Goal: Transaction & Acquisition: Purchase product/service

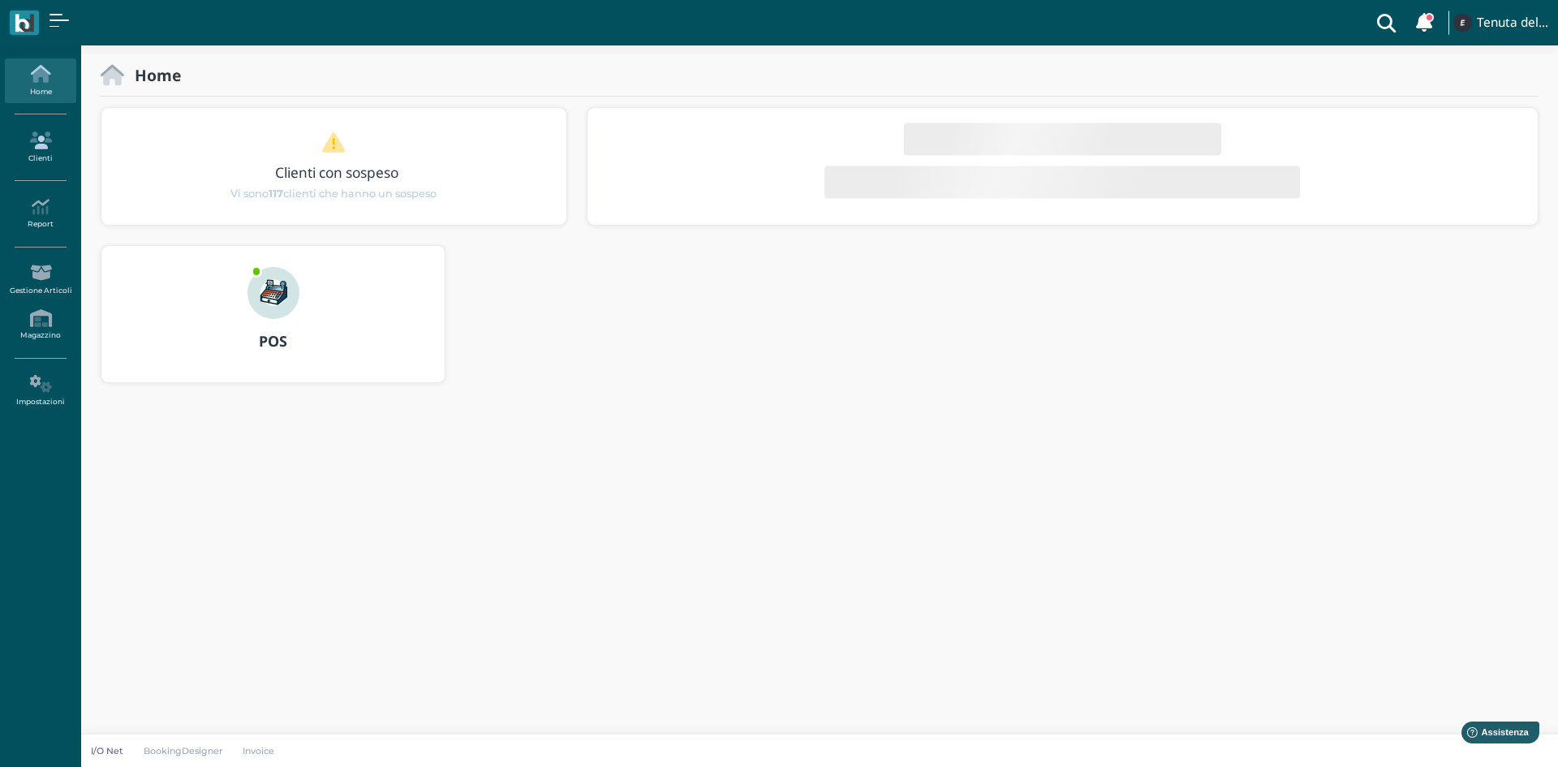
click at [36, 158] on link "Clienti" at bounding box center [40, 147] width 71 height 45
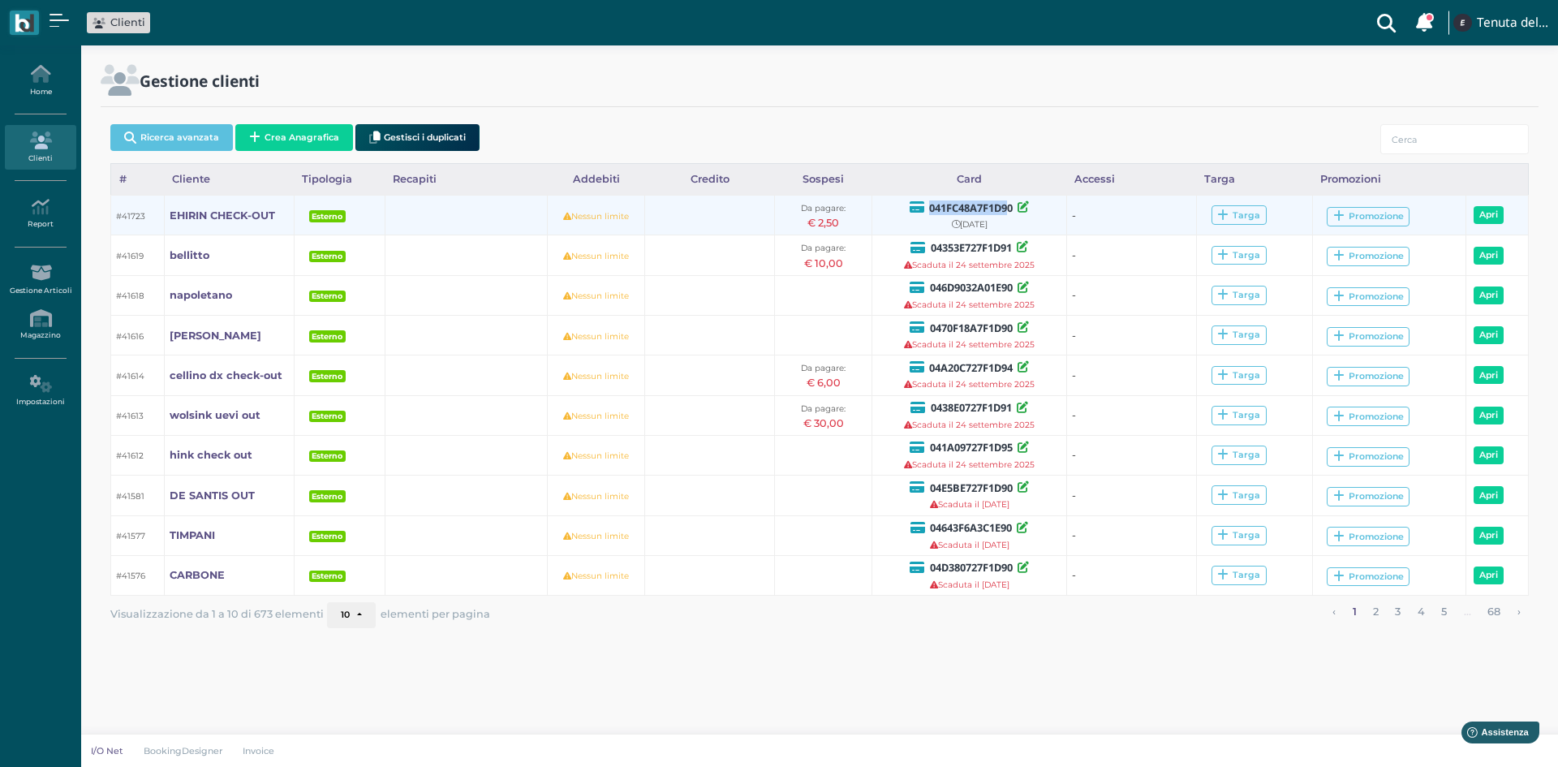
drag, startPoint x: 1009, startPoint y: 211, endPoint x: 926, endPoint y: 202, distance: 84.1
click at [926, 202] on div "041FC48A7F1D90" at bounding box center [969, 207] width 185 height 17
drag, startPoint x: 1013, startPoint y: 213, endPoint x: 927, endPoint y: 211, distance: 85.2
click at [929, 211] on b "041FC48A7F1D90" at bounding box center [971, 207] width 84 height 15
copy b "041FC48A7F1D90"
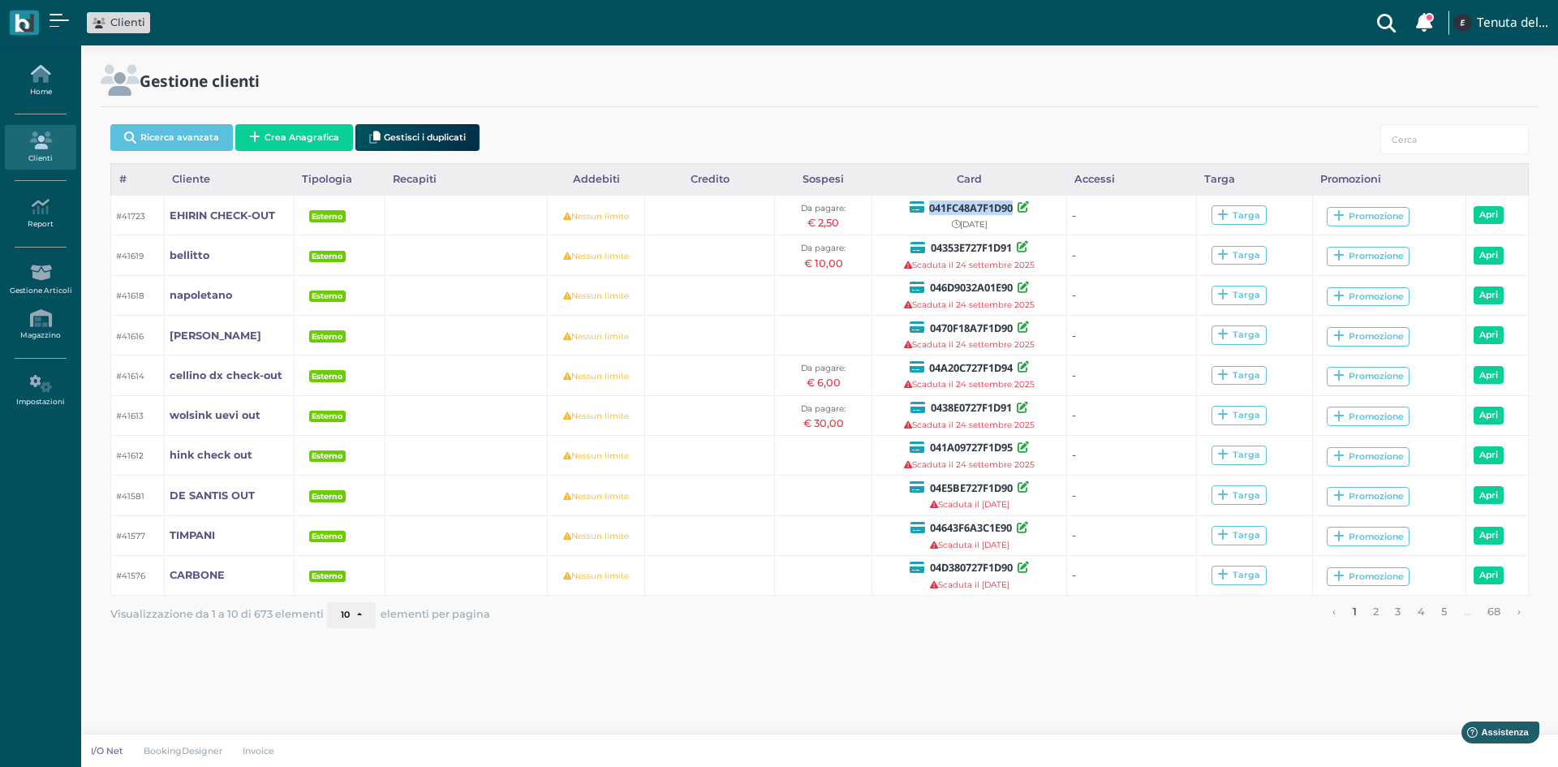
click at [43, 75] on icon at bounding box center [40, 74] width 71 height 18
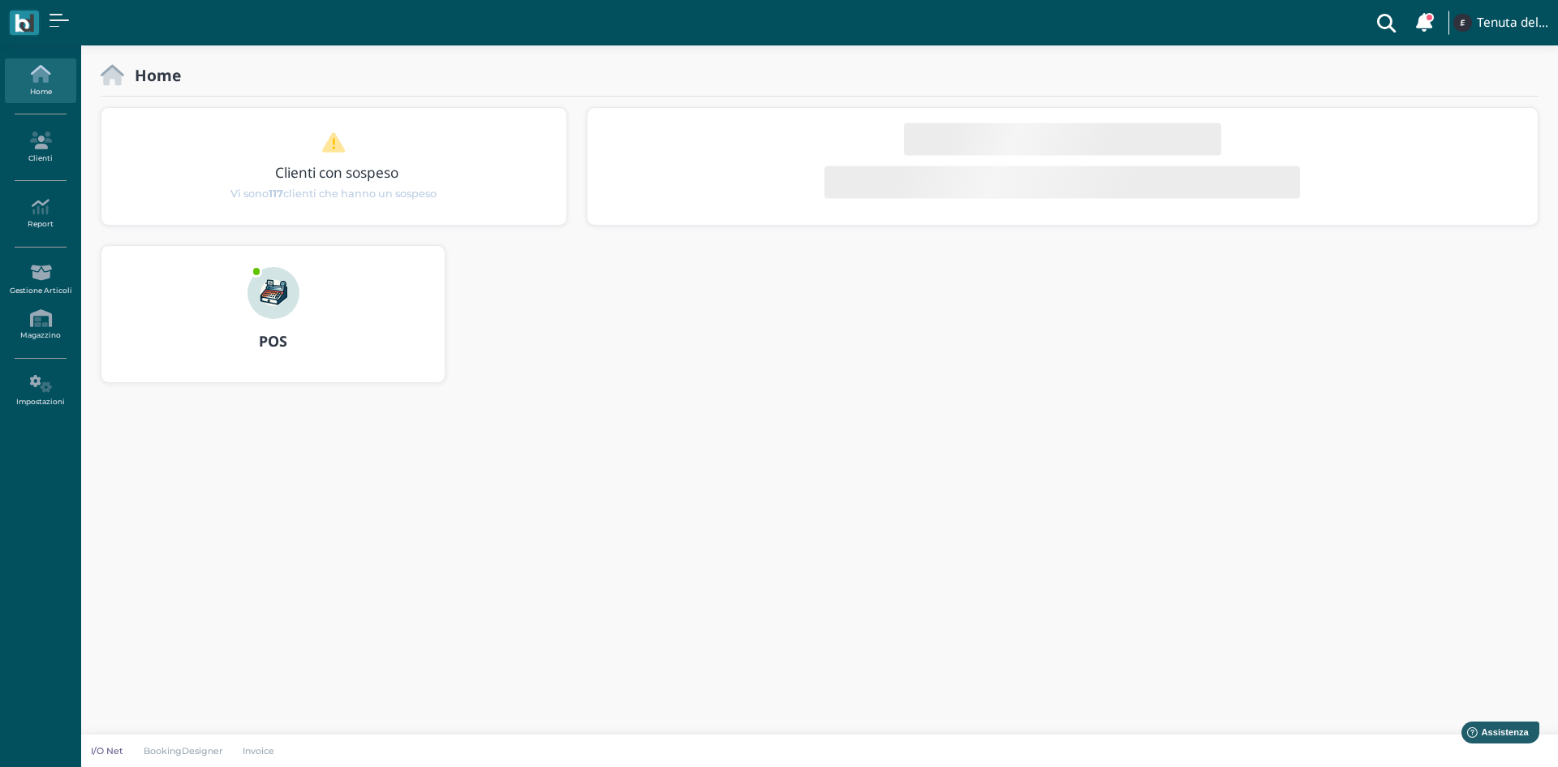
click at [275, 303] on img at bounding box center [273, 293] width 52 height 52
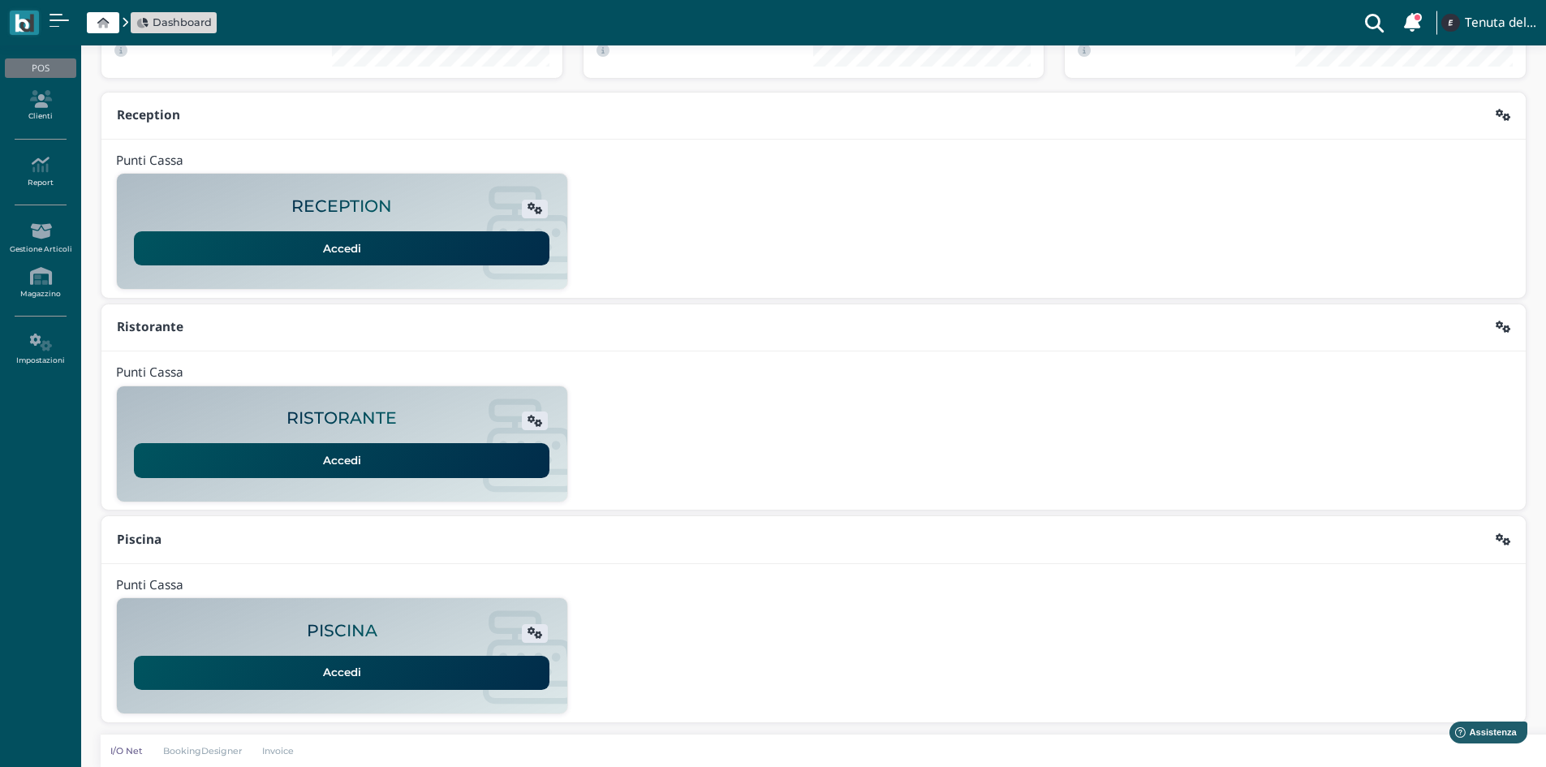
scroll to position [132, 0]
click at [385, 671] on link "Accedi" at bounding box center [341, 672] width 415 height 34
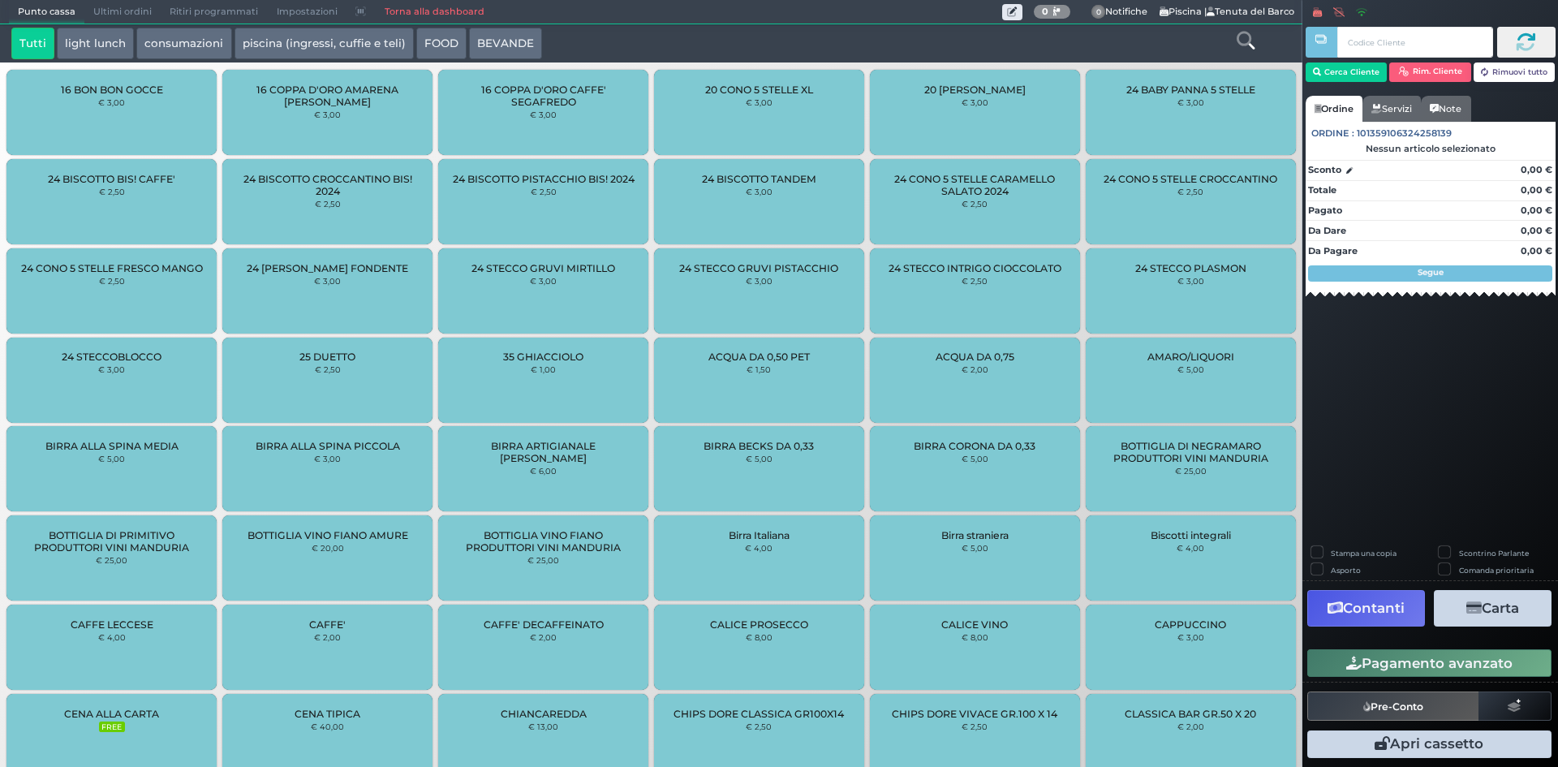
click at [1384, 40] on input "text" at bounding box center [1414, 42] width 155 height 31
type input "041FC48A7F1D90"
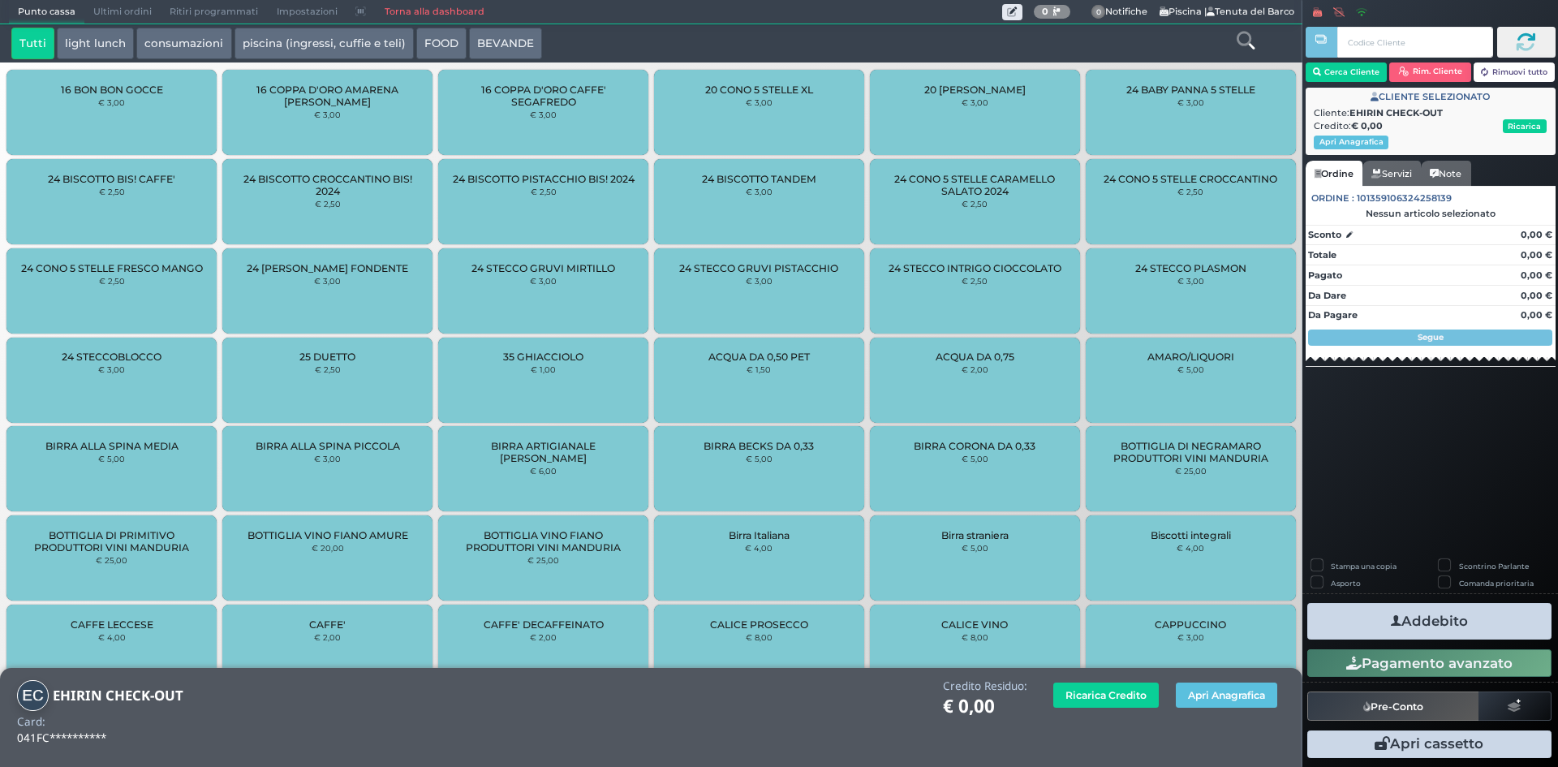
click at [1233, 31] on div at bounding box center [1245, 44] width 108 height 32
click at [1241, 32] on icon at bounding box center [1246, 41] width 18 height 18
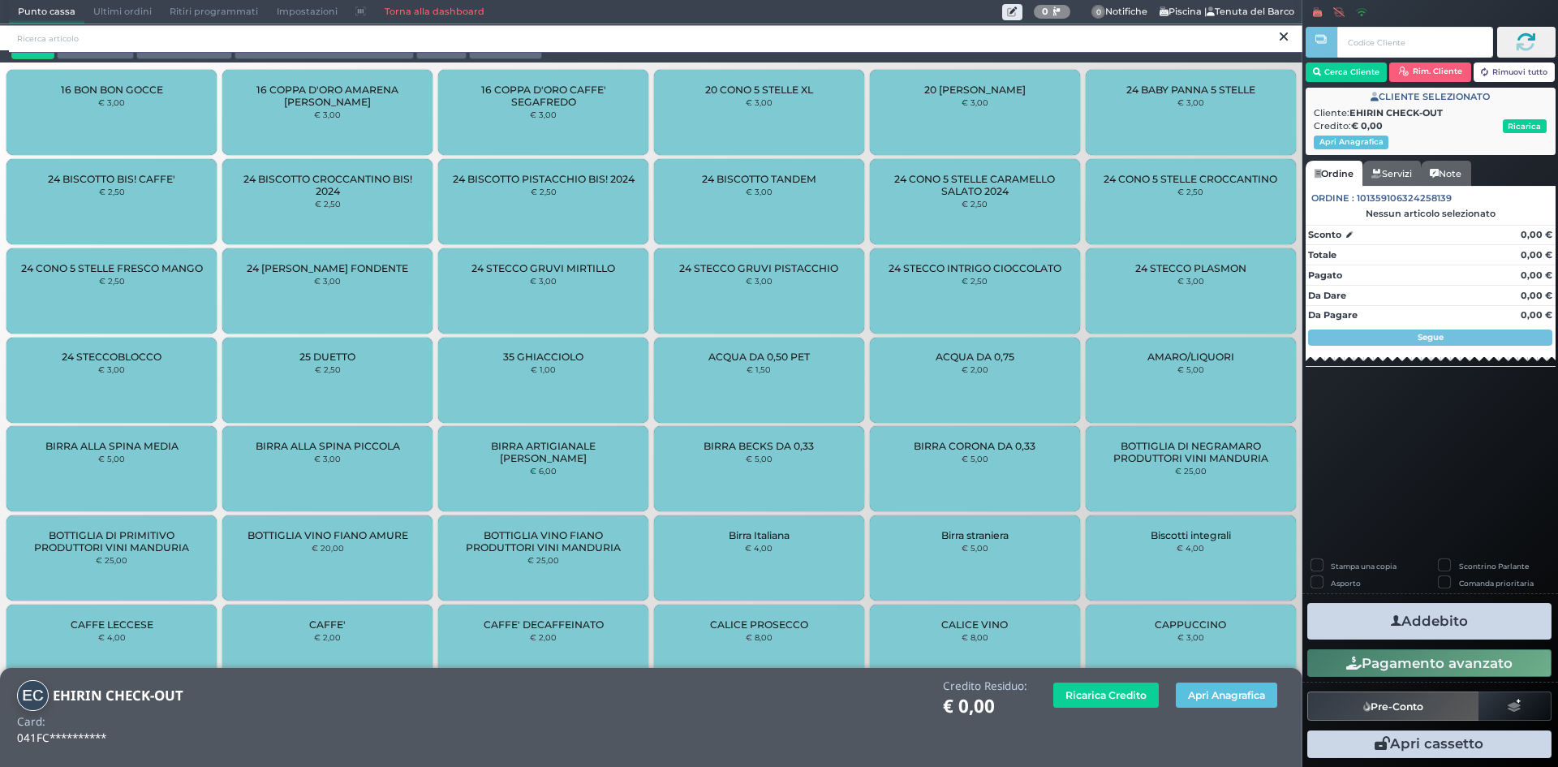
click at [794, 43] on input "search" at bounding box center [655, 38] width 1293 height 28
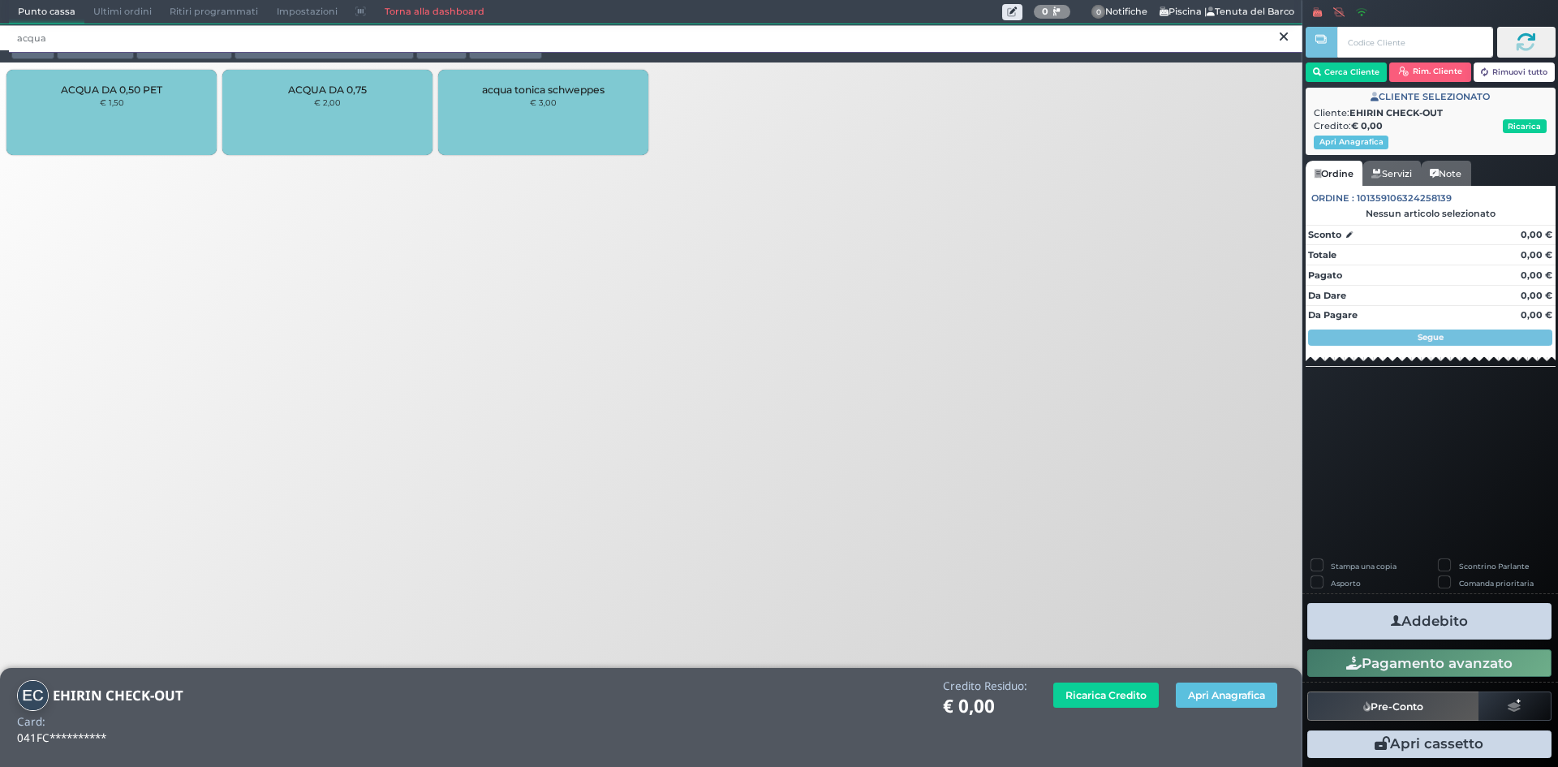
type input "acqua"
click at [110, 119] on div "ACQUA DA 0,50 PET € 1,50" at bounding box center [111, 112] width 210 height 85
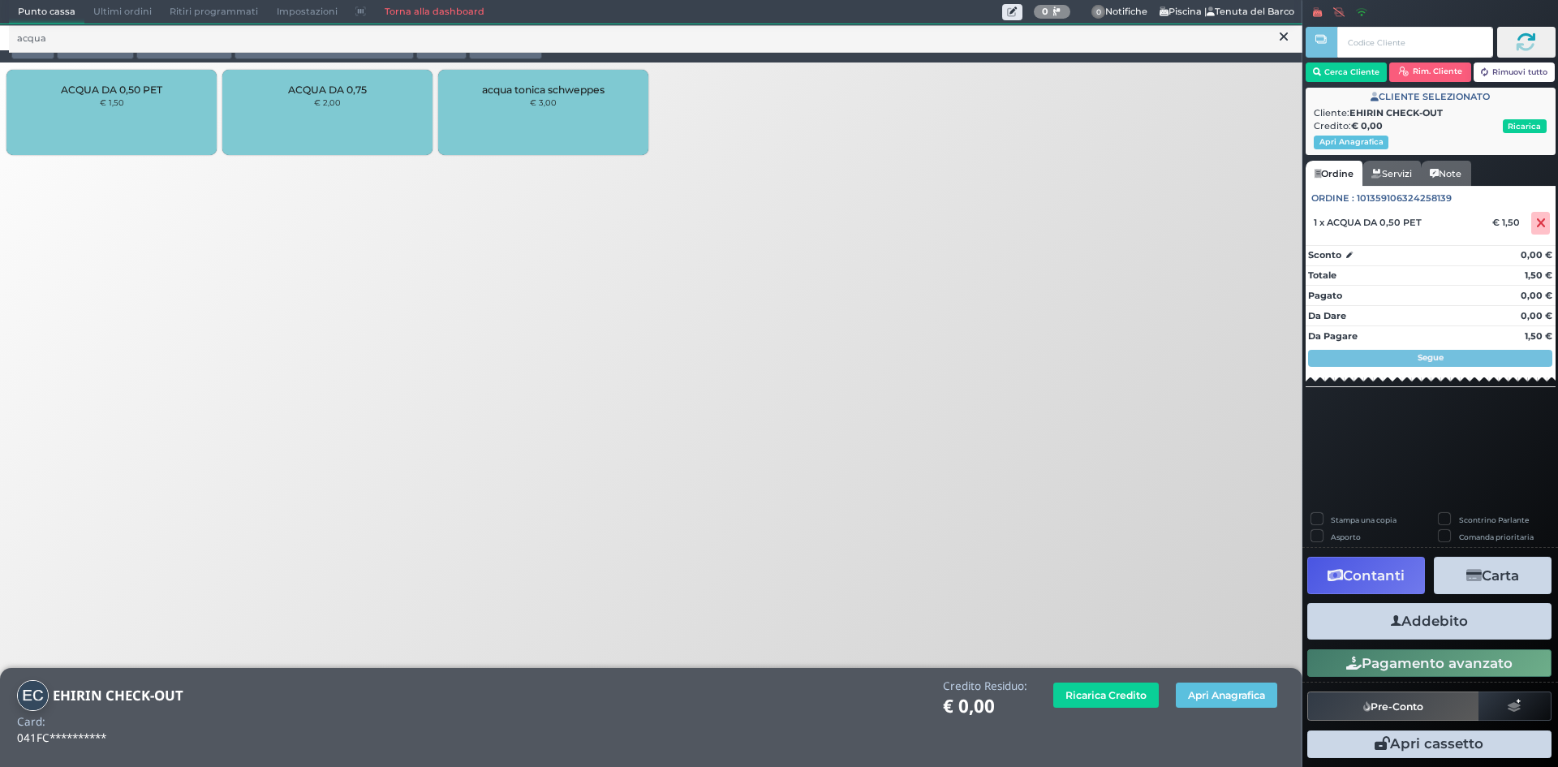
click at [110, 119] on div "ACQUA DA 0,50 PET € 1,50" at bounding box center [111, 112] width 210 height 85
click at [1448, 621] on button "Addebito" at bounding box center [1429, 621] width 244 height 37
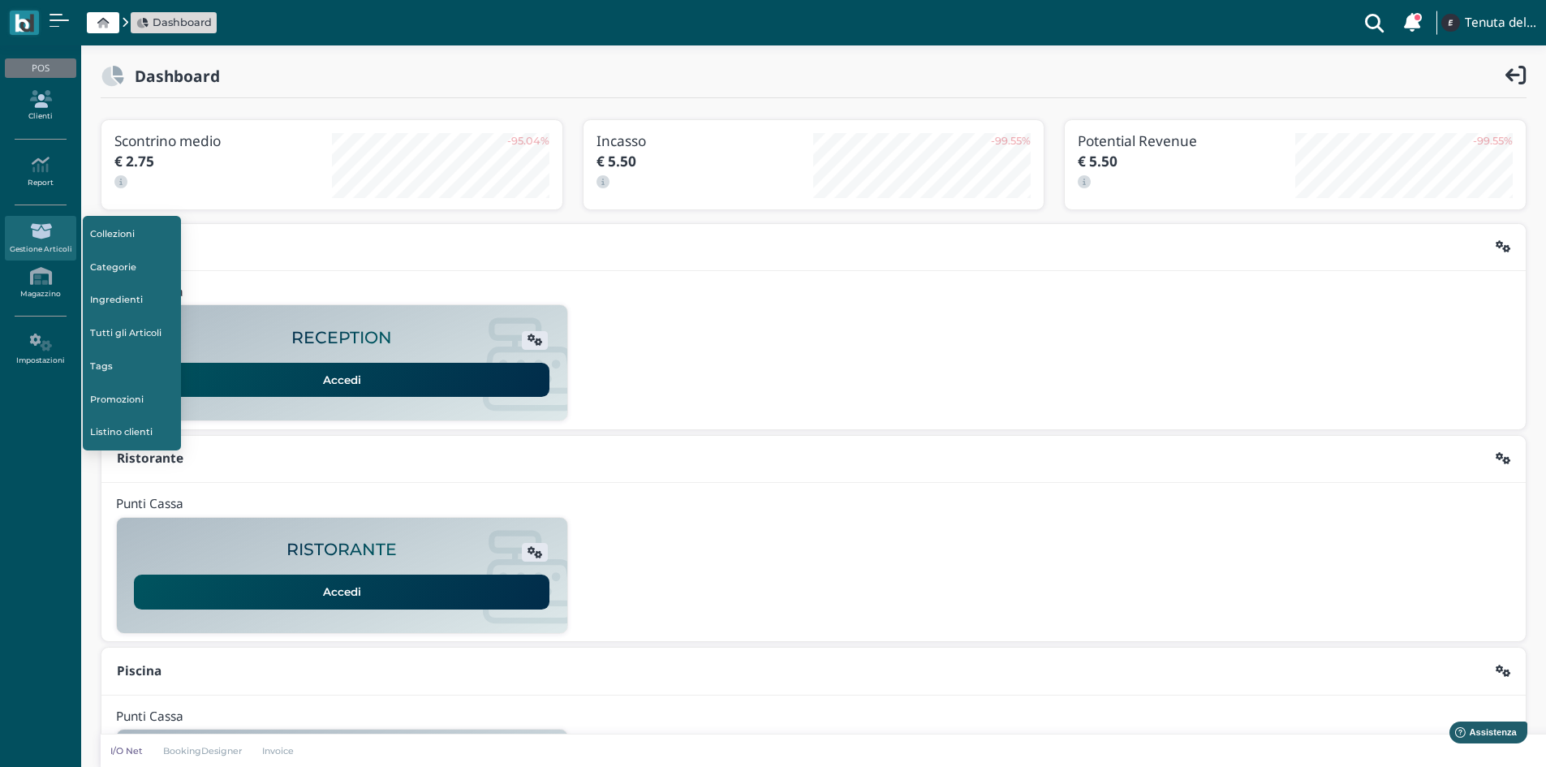
click at [45, 110] on link "Clienti" at bounding box center [40, 106] width 71 height 45
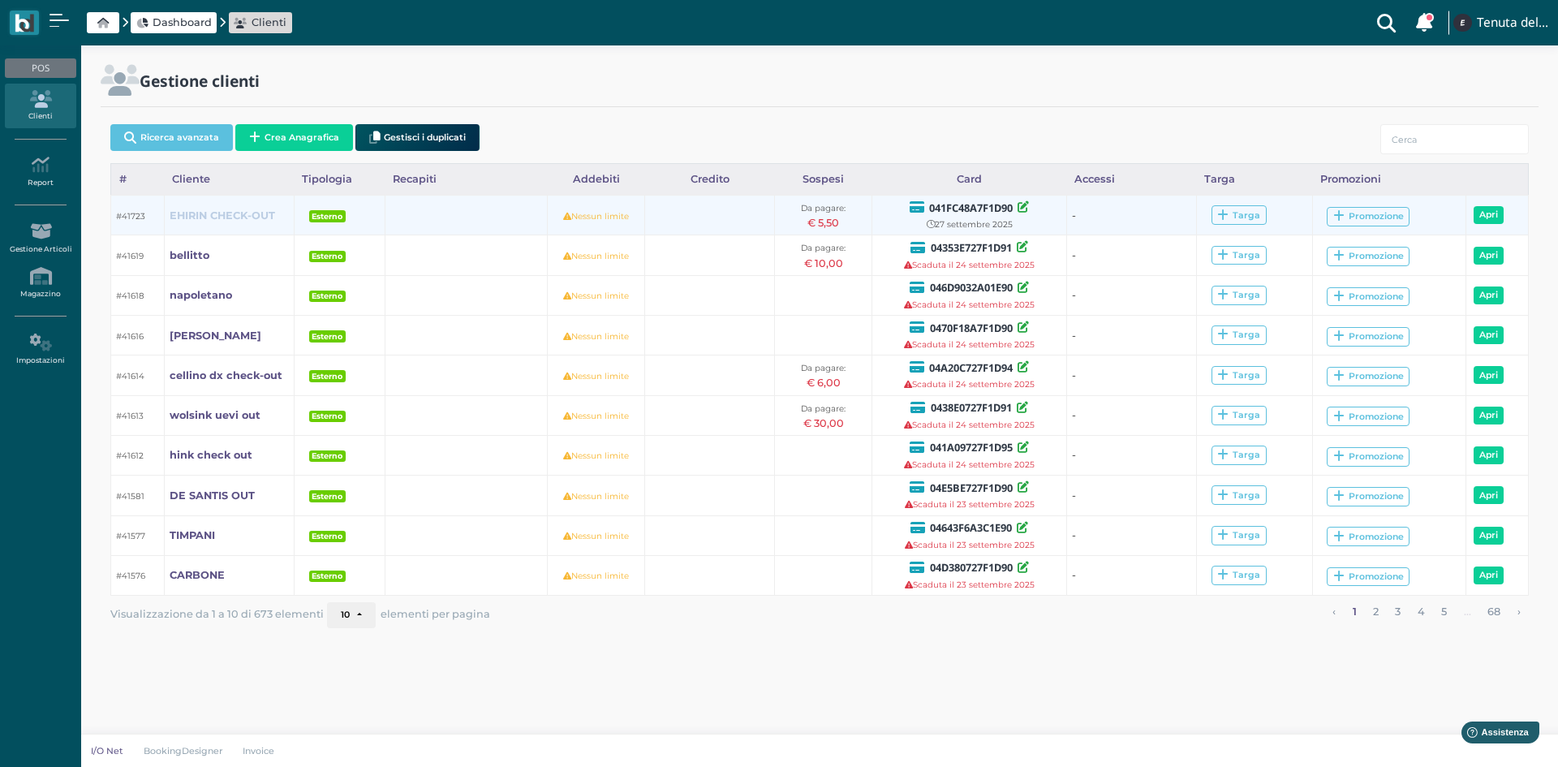
click at [211, 213] on b "EHIRIN CHECK-OUT" at bounding box center [222, 215] width 105 height 12
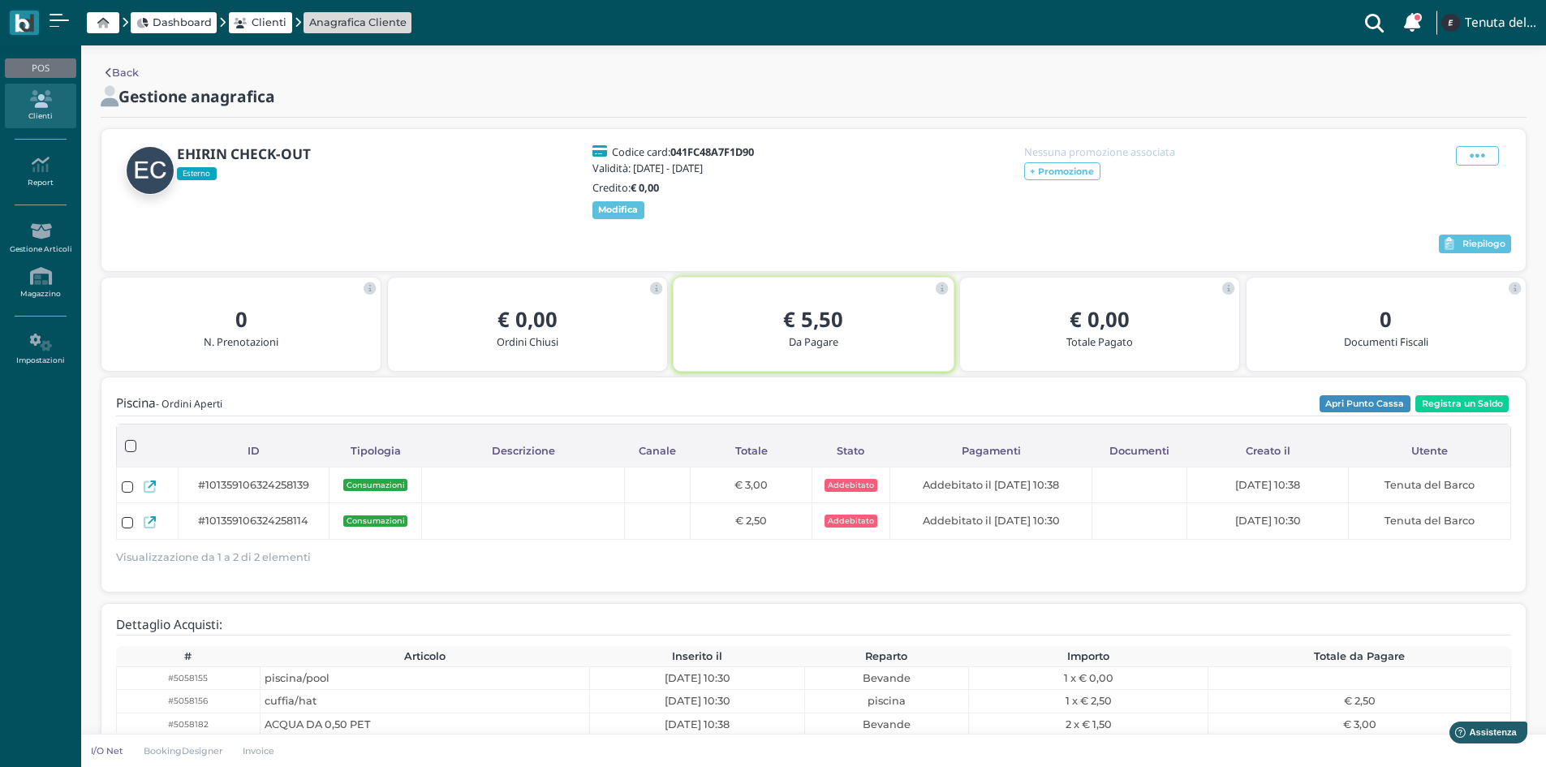
click at [1370, 402] on button "Apri Punto Cassa" at bounding box center [1364, 404] width 91 height 18
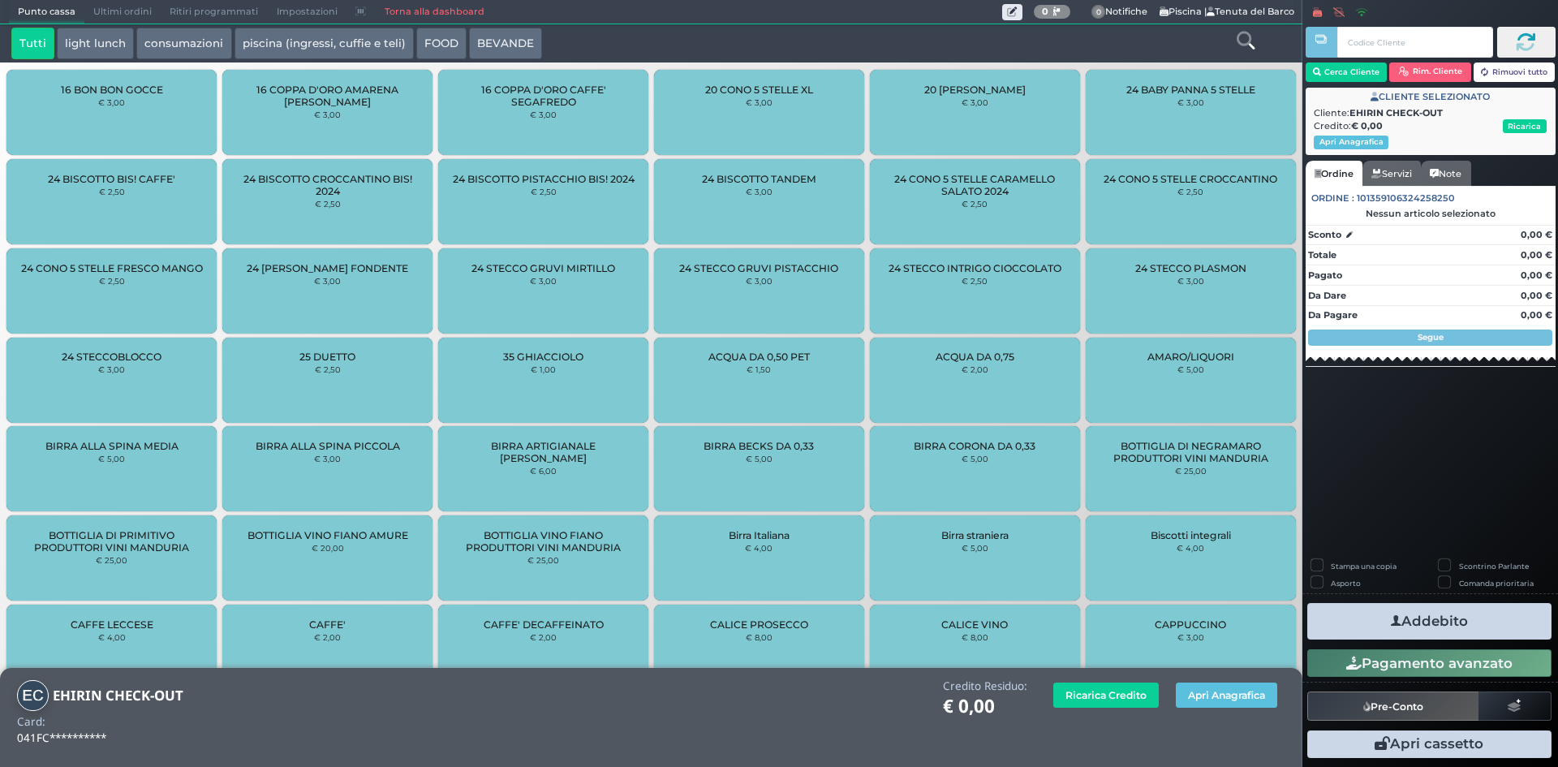
click at [127, 7] on span "Ultimi ordini" at bounding box center [122, 12] width 76 height 23
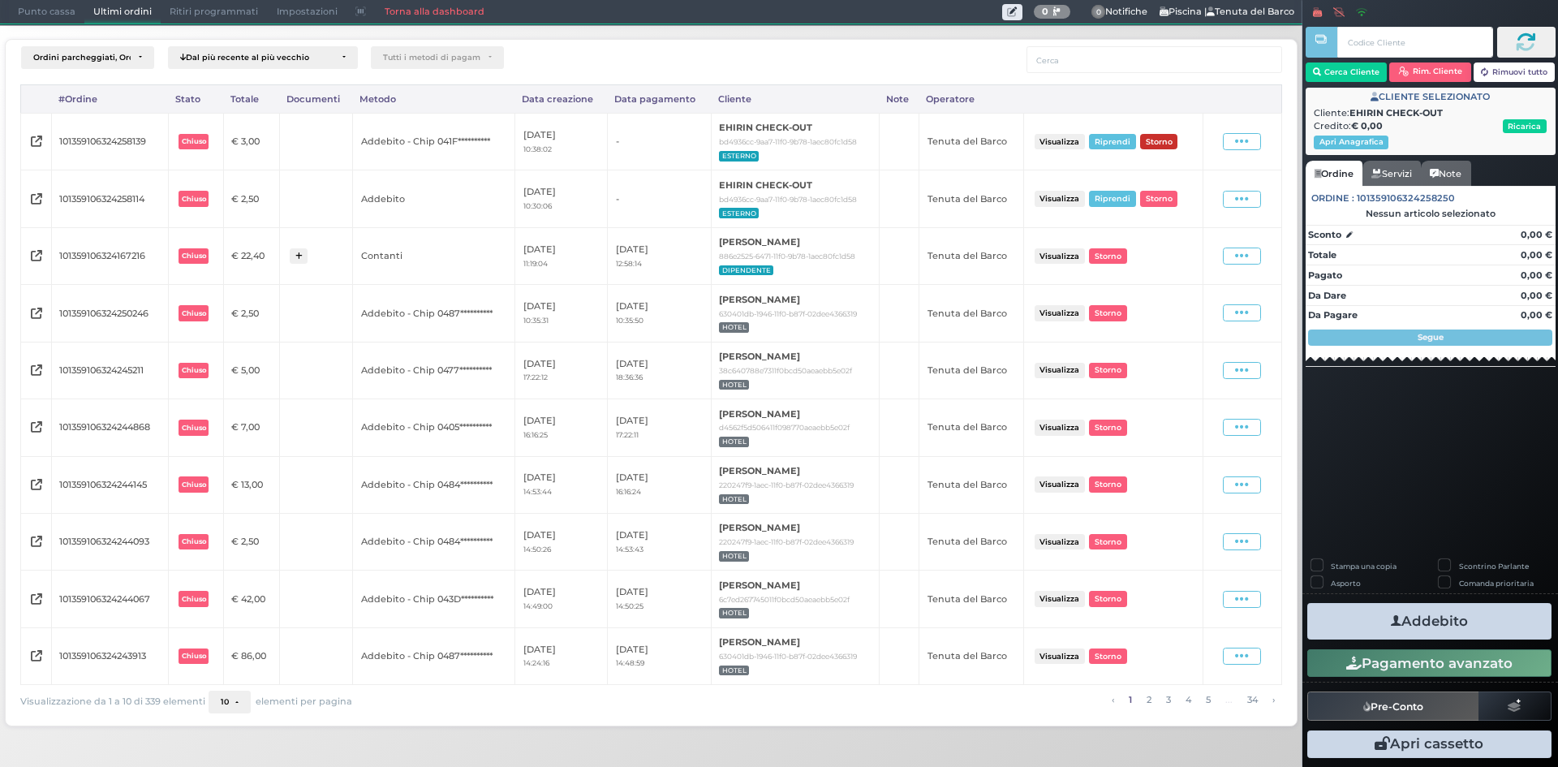
click at [1168, 137] on button "Storno" at bounding box center [1158, 141] width 37 height 15
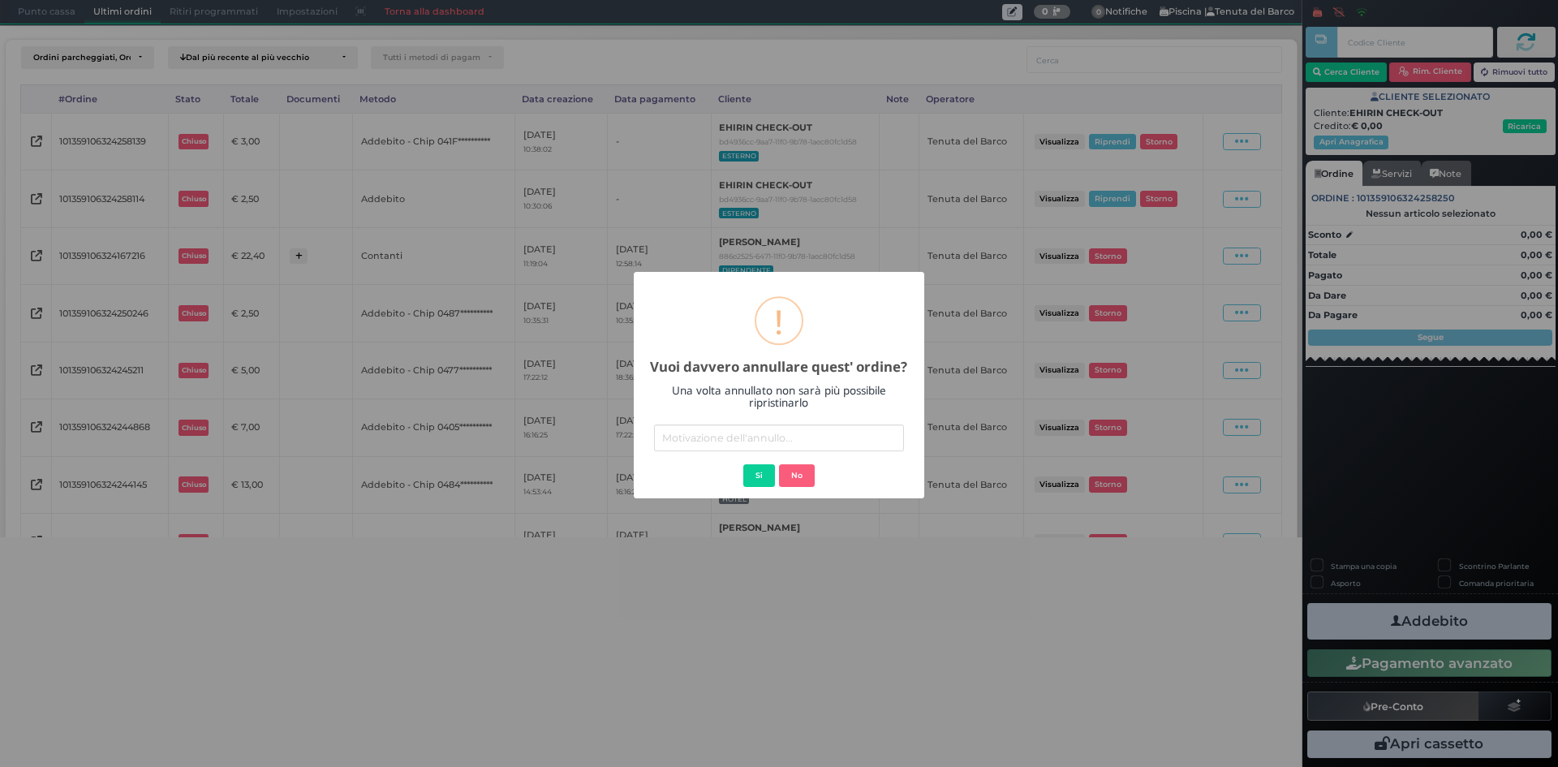
click at [755, 440] on input "text" at bounding box center [779, 437] width 250 height 27
type input "errore"
click at [751, 468] on button "Si" at bounding box center [759, 475] width 32 height 23
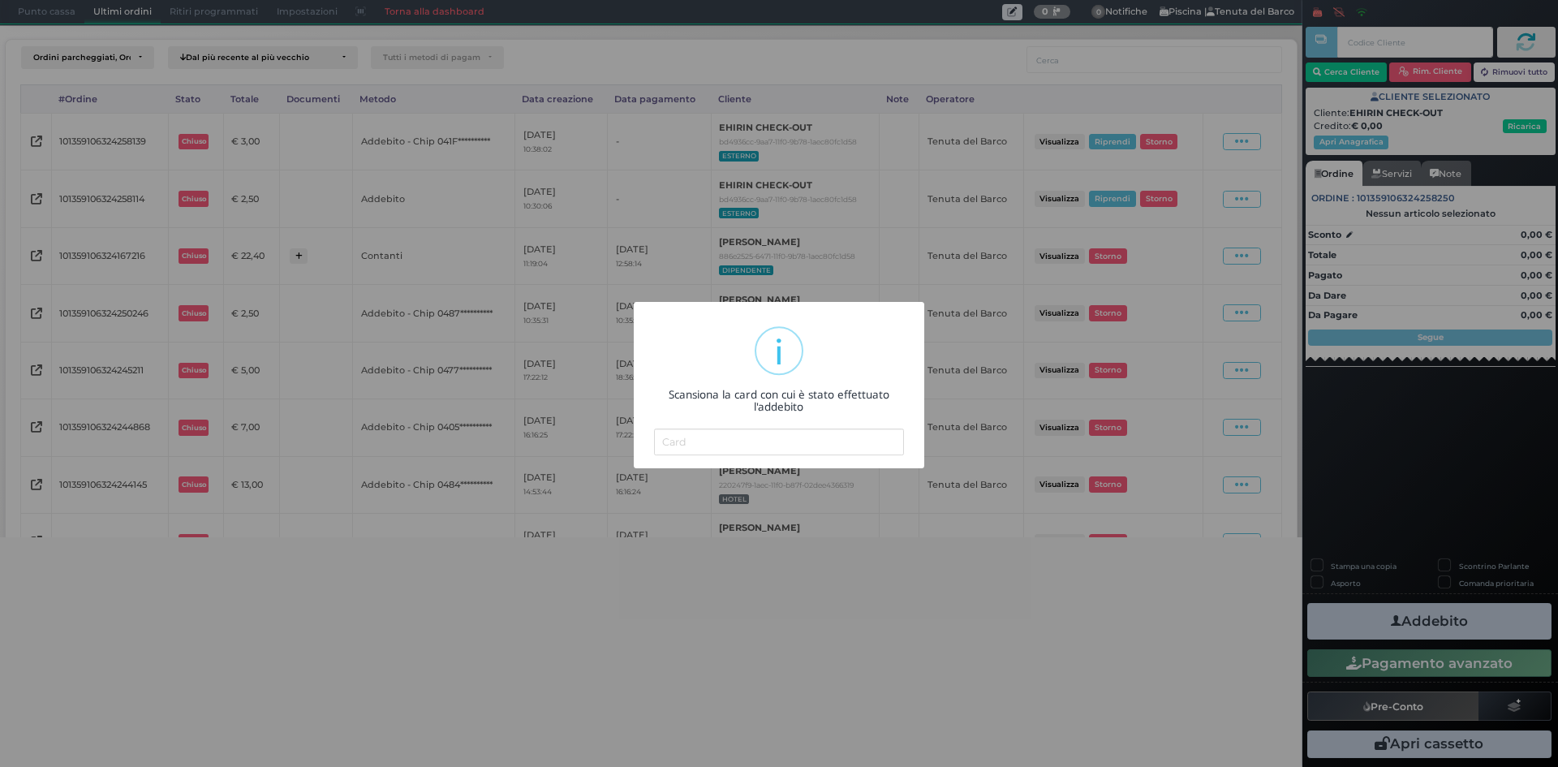
click at [820, 438] on input "text" at bounding box center [779, 441] width 250 height 27
click at [796, 448] on input "text" at bounding box center [779, 441] width 250 height 27
paste input "041FC48A7F1D90"
type input "041FC48A7F1D90"
click at [831, 439] on input "041FC48A7F1D90" at bounding box center [779, 441] width 250 height 27
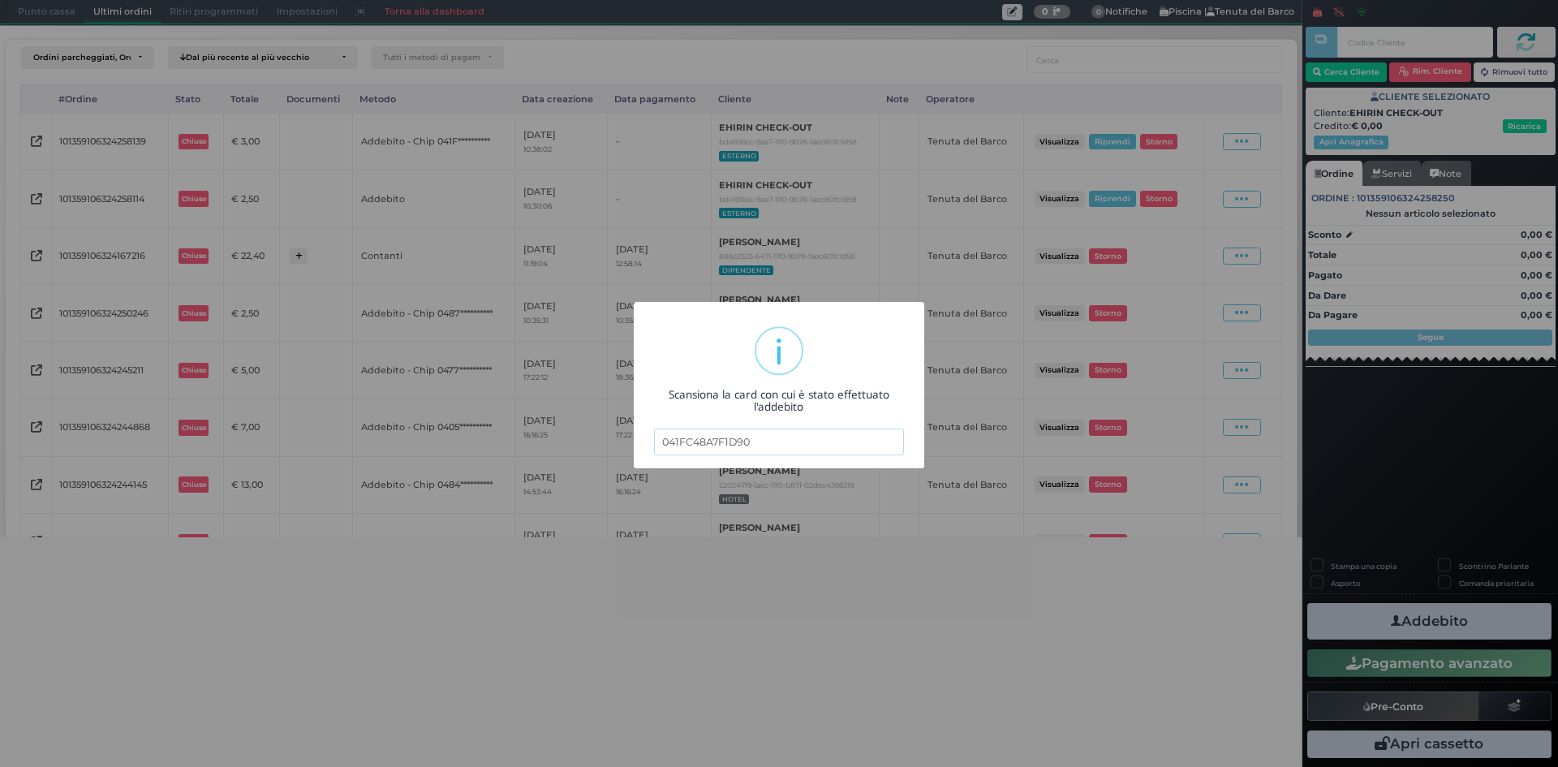
click at [887, 715] on div "× i Scansiona la card con cui è stato effettuato l'addebito 041FC48A7F1D90 OK N…" at bounding box center [779, 383] width 1558 height 767
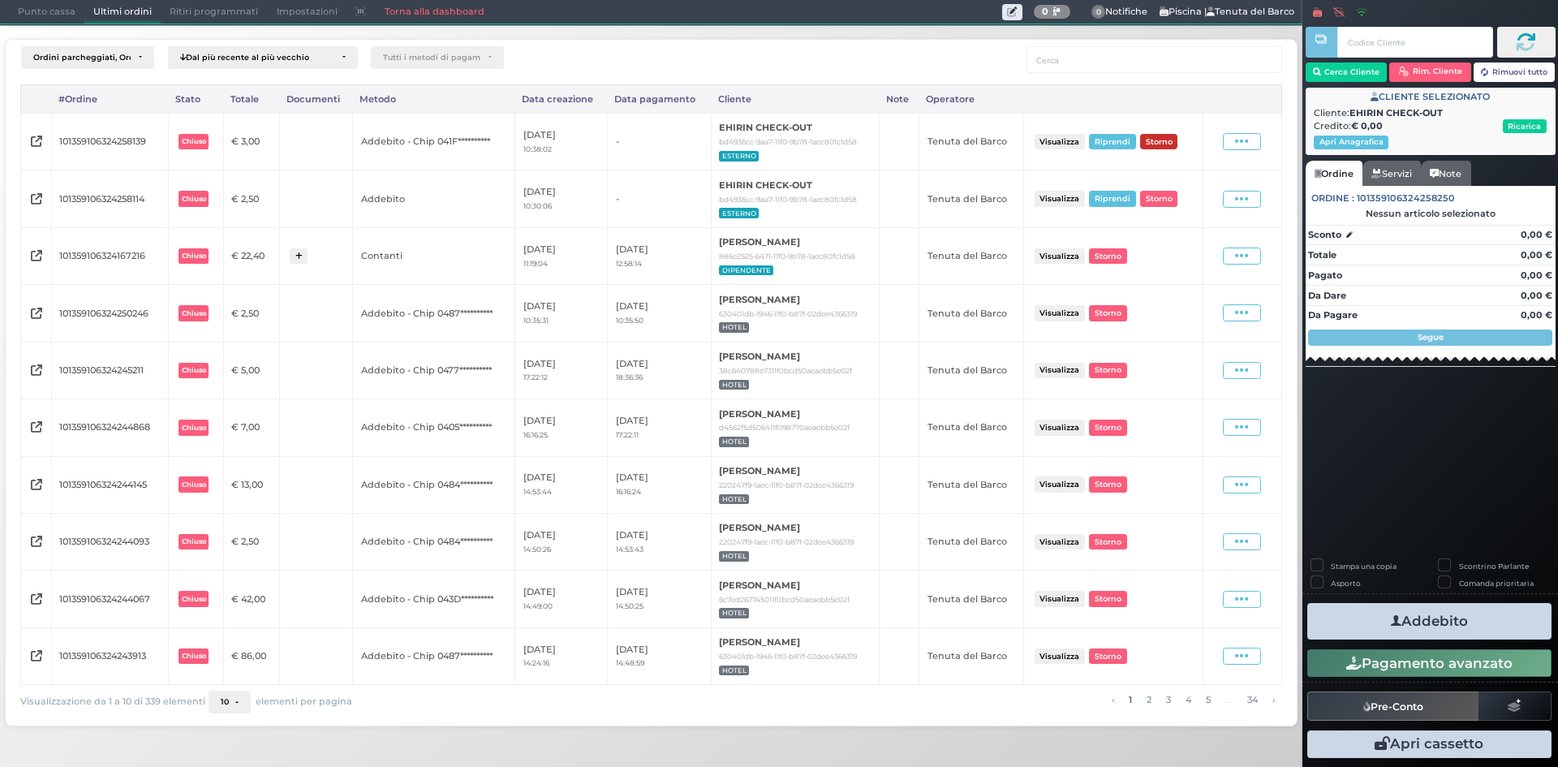
click at [1177, 134] on button "Storno" at bounding box center [1158, 141] width 37 height 15
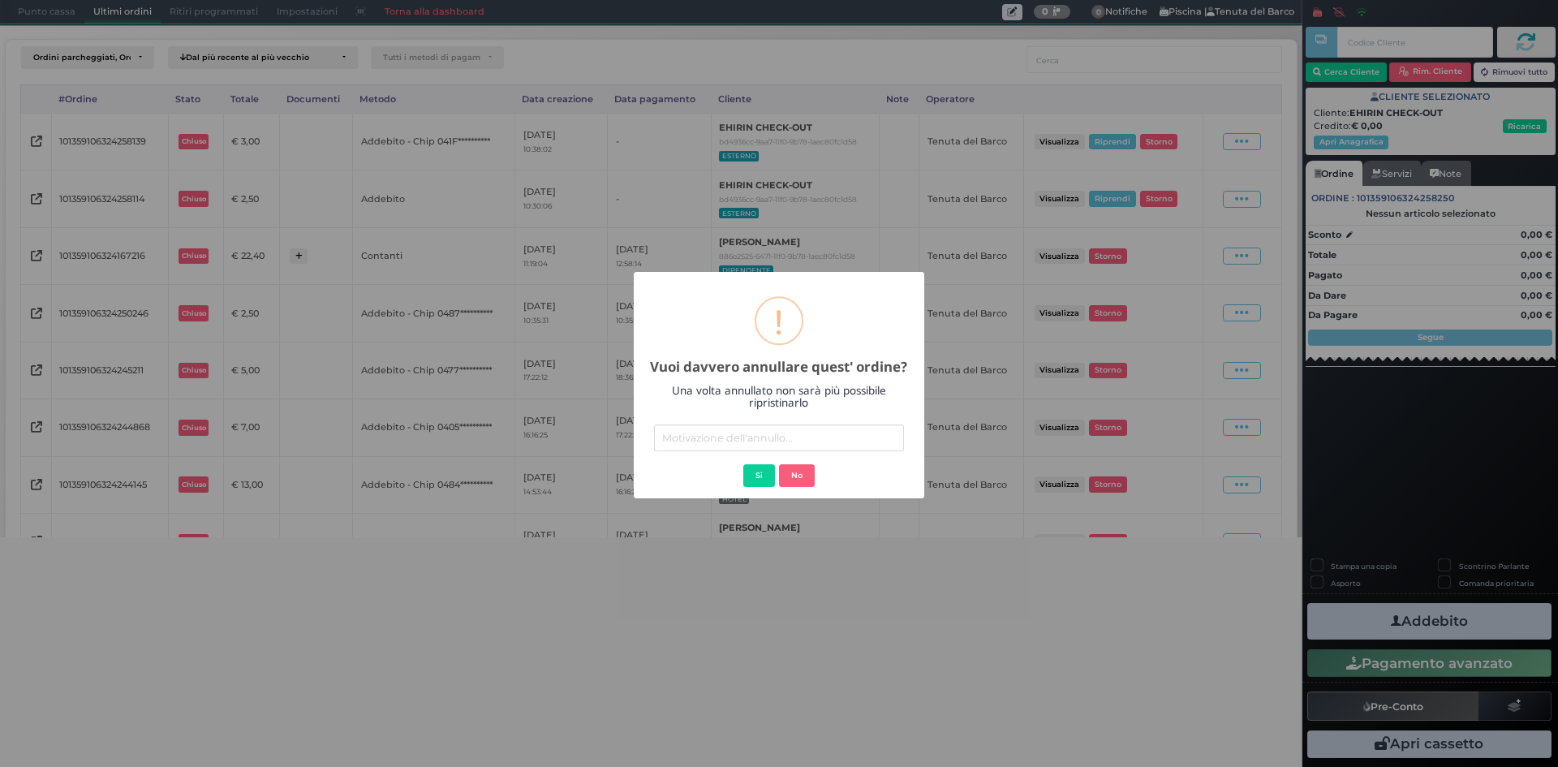
click at [766, 431] on input "text" at bounding box center [779, 437] width 250 height 27
type input "041FC48A7F1D90"
drag, startPoint x: 762, startPoint y: 443, endPoint x: 617, endPoint y: 432, distance: 144.9
click at [617, 432] on div "× ! Vuoi davvero annullare quest' ordine? Una volta annullato non sarà più poss…" at bounding box center [779, 383] width 1558 height 767
type input "NO"
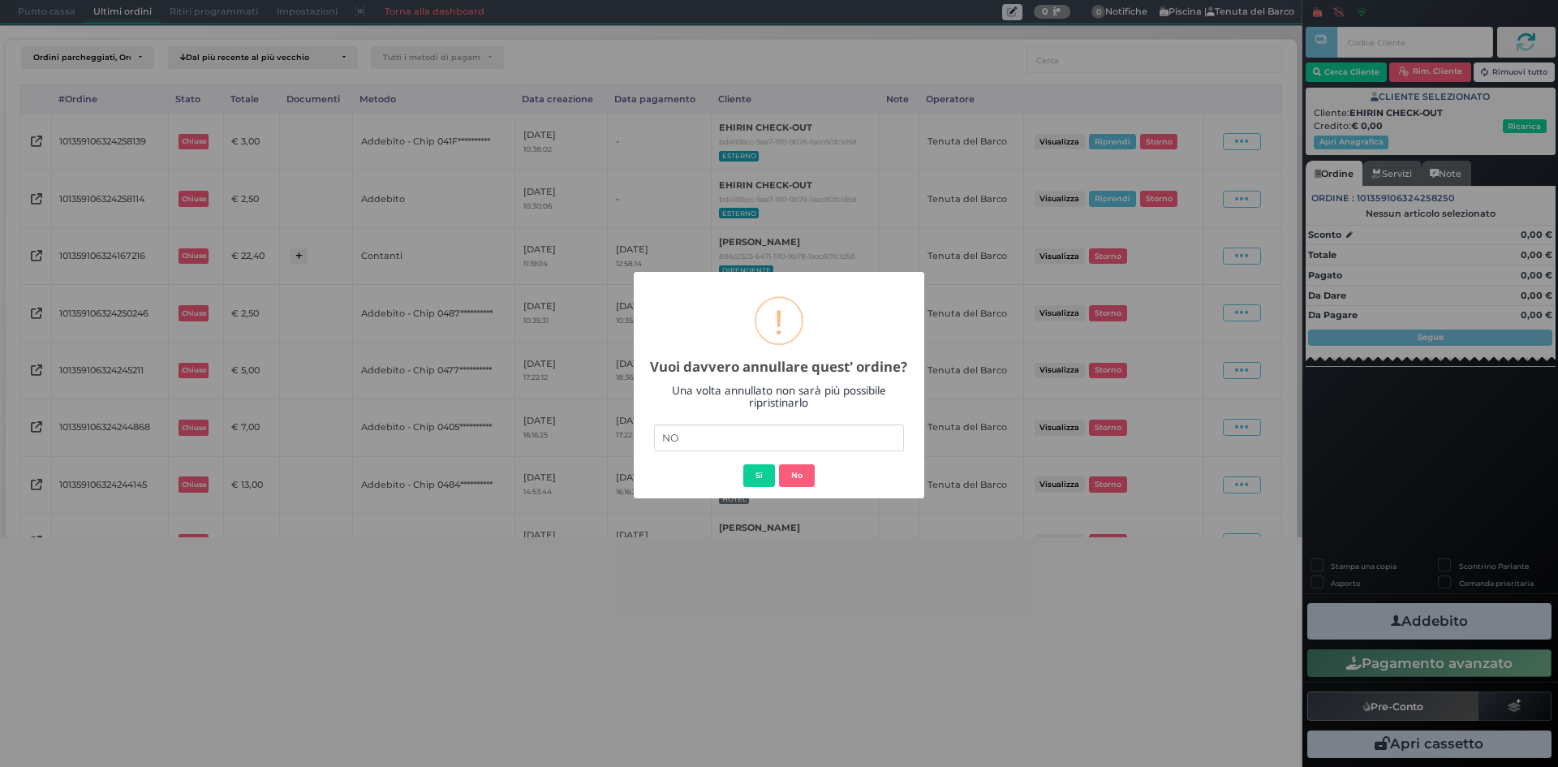
drag, startPoint x: 690, startPoint y: 441, endPoint x: 638, endPoint y: 439, distance: 52.0
click at [638, 439] on div "× ! Vuoi davvero annullare quest' ordine? Una volta annullato non sarà più poss…" at bounding box center [779, 385] width 290 height 226
click at [756, 480] on button "Si" at bounding box center [759, 475] width 32 height 23
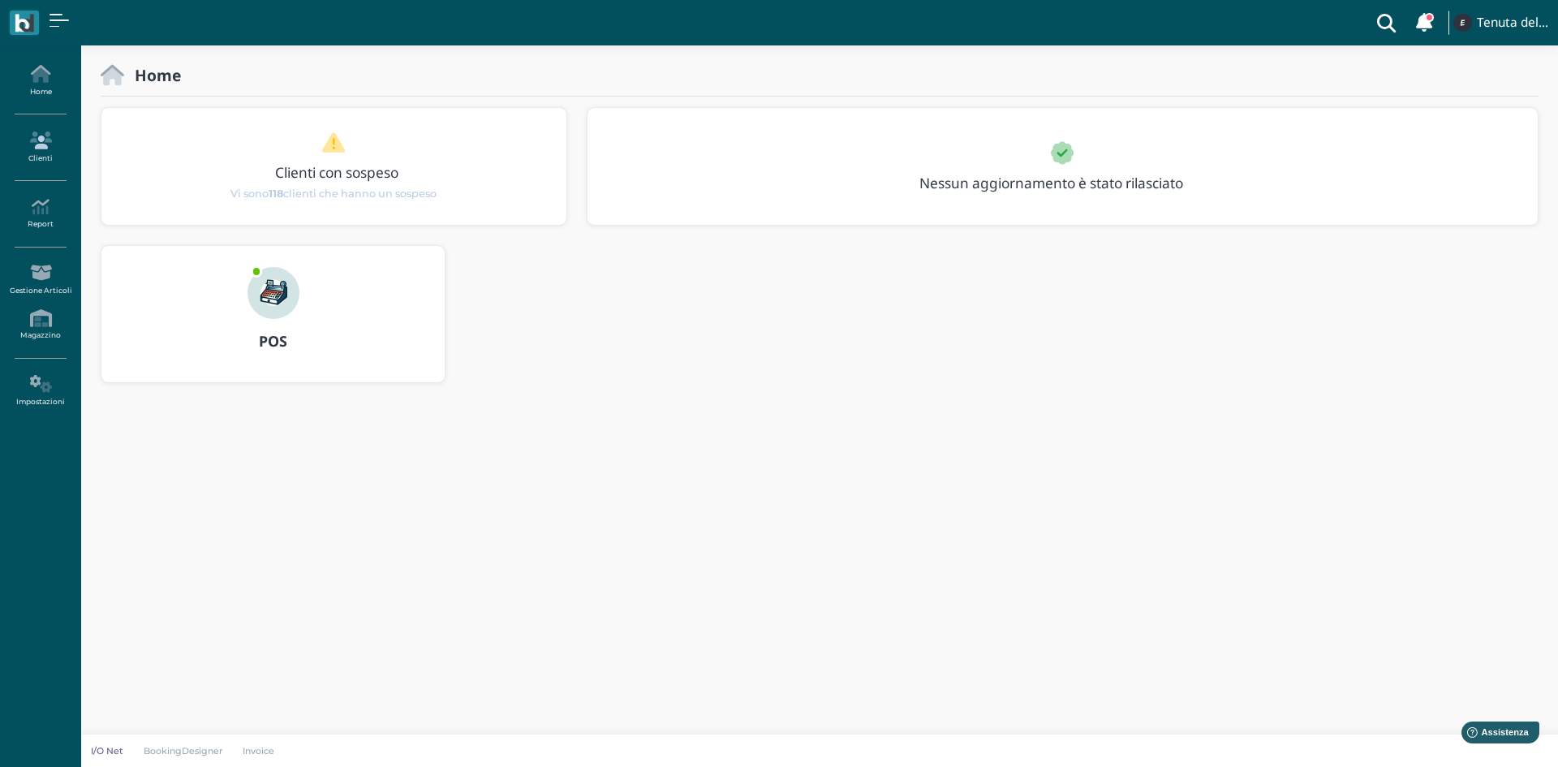
click at [32, 147] on icon at bounding box center [40, 140] width 71 height 18
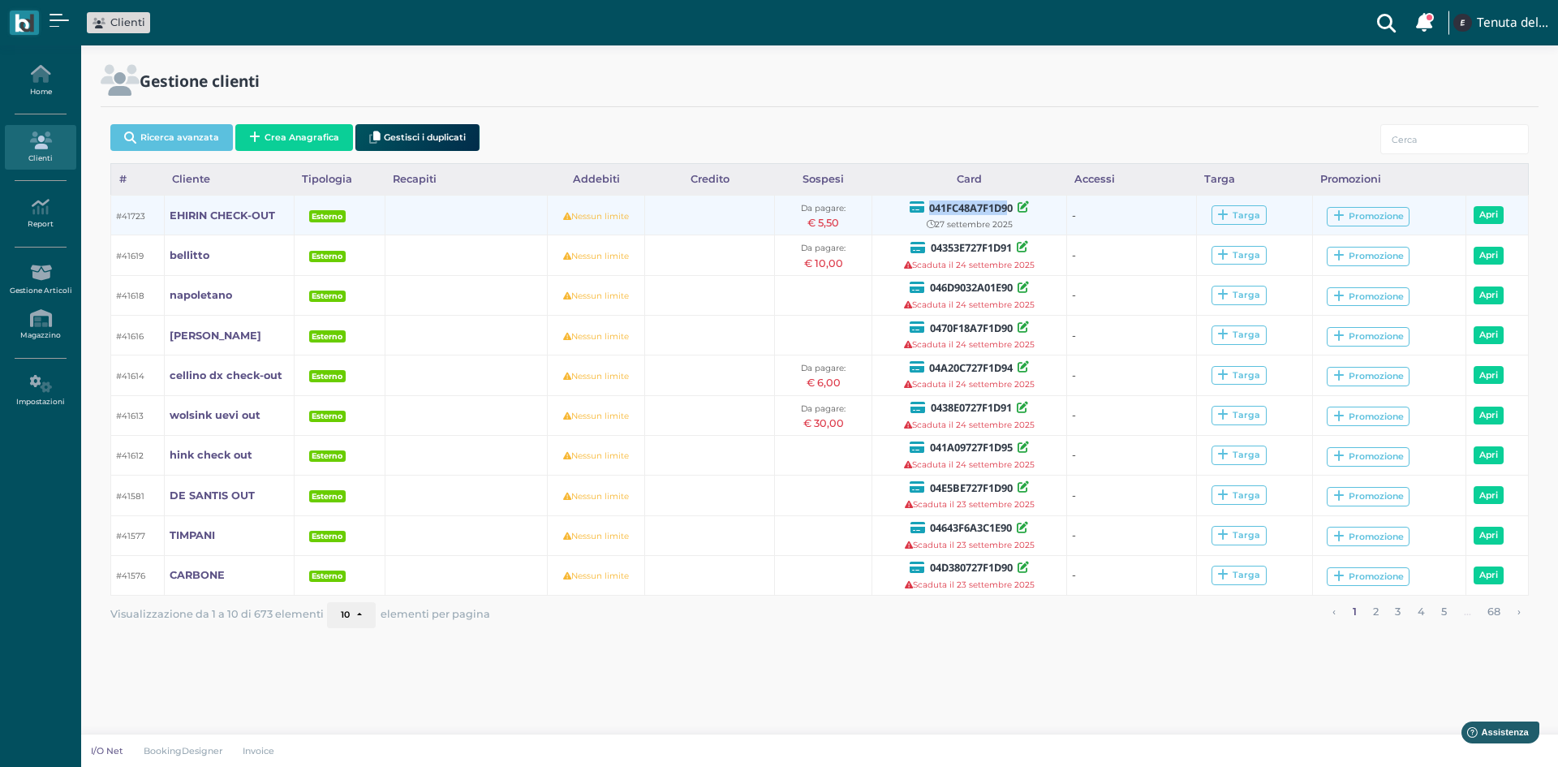
drag, startPoint x: 924, startPoint y: 208, endPoint x: 1009, endPoint y: 213, distance: 85.3
click at [1009, 213] on div "041FC48A7F1D90" at bounding box center [969, 207] width 185 height 17
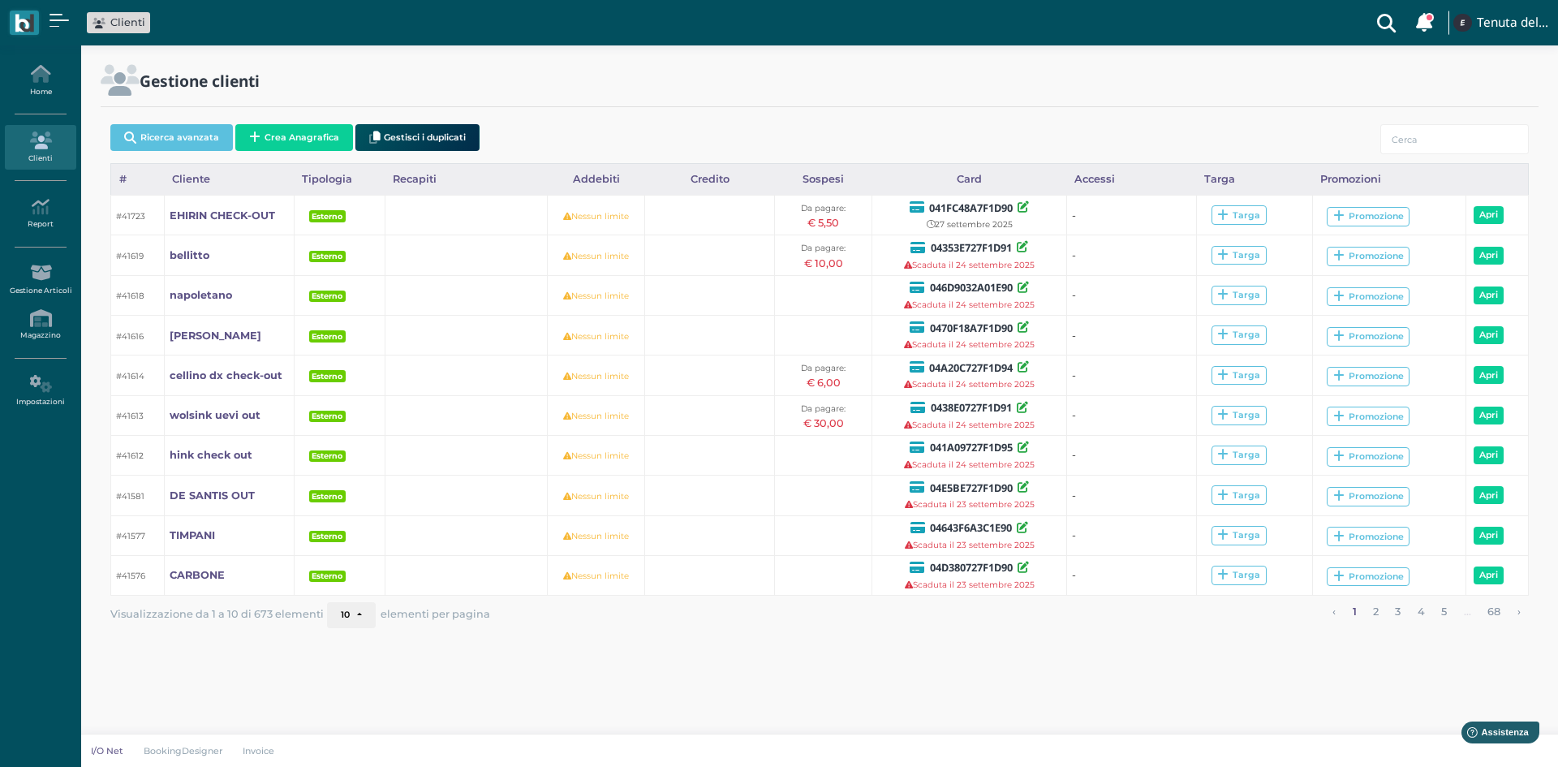
click at [936, 147] on div "Ricerca avanzata Crea Anagrafica Gestisci i duplicati" at bounding box center [819, 140] width 1418 height 45
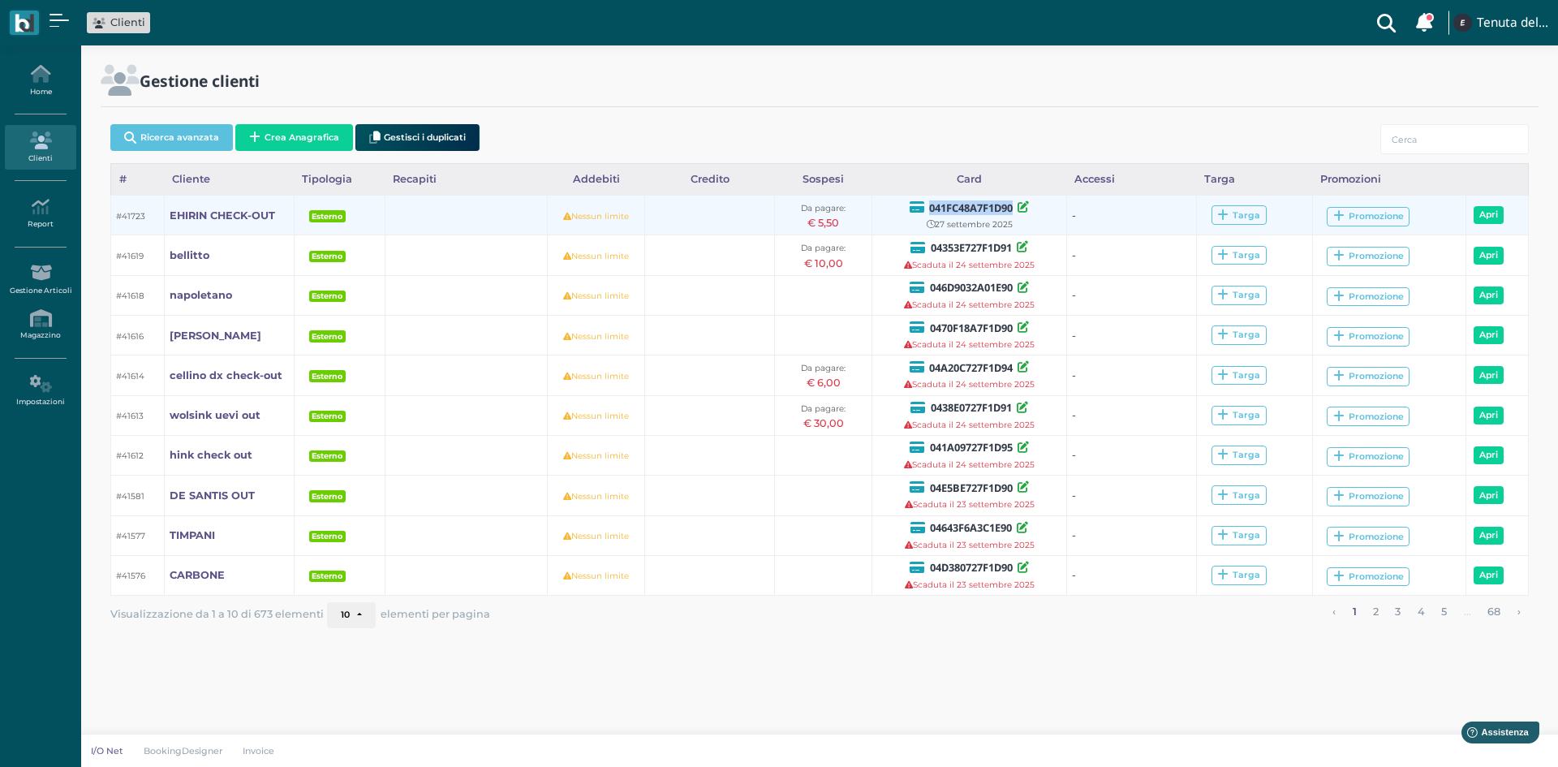
drag, startPoint x: 928, startPoint y: 206, endPoint x: 1013, endPoint y: 209, distance: 84.4
click at [1013, 209] on b "041FC48A7F1D90" at bounding box center [971, 207] width 84 height 15
copy b "041FC48A7F1D90"
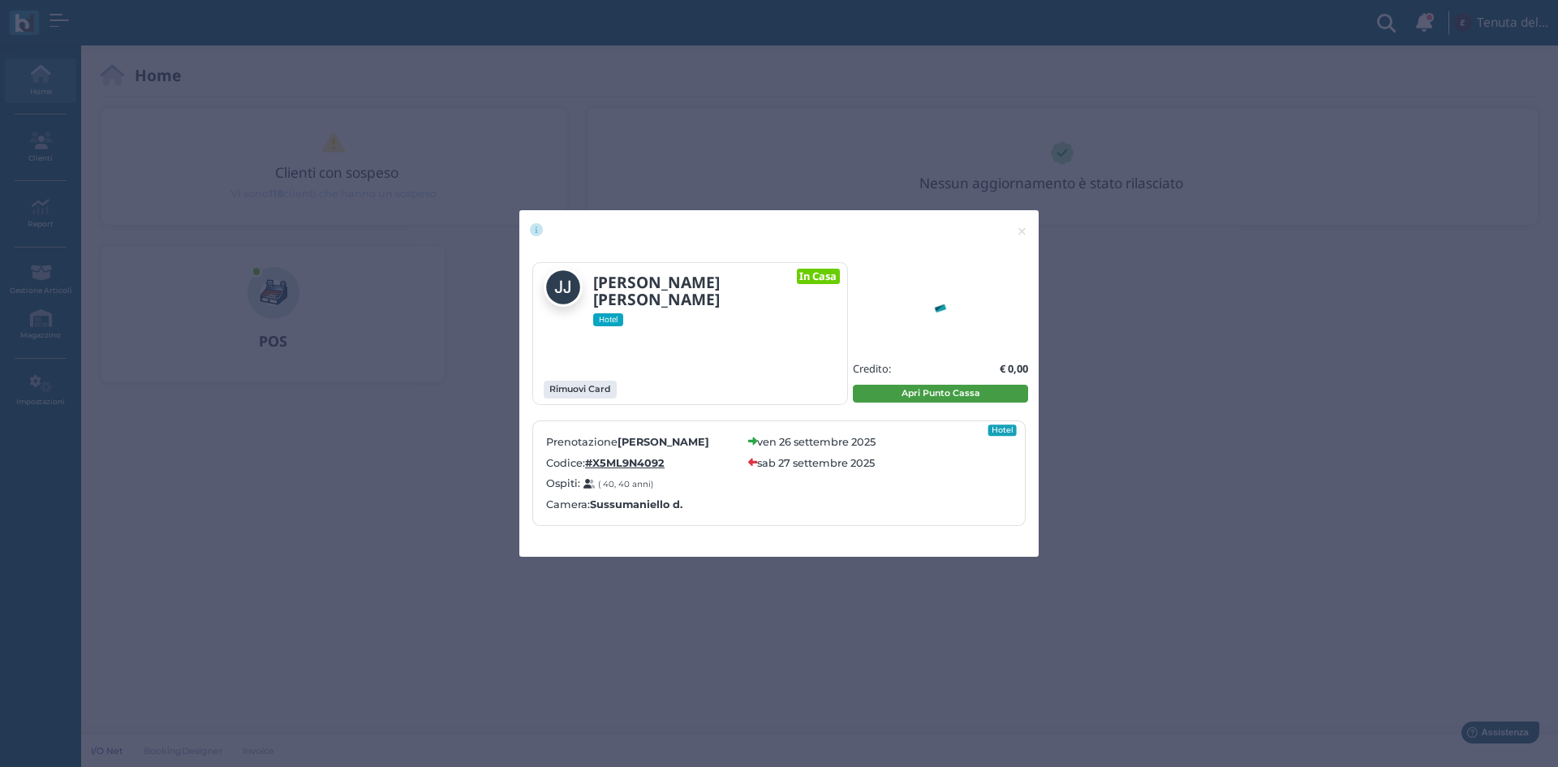
click at [916, 396] on button "Apri Punto Cassa" at bounding box center [940, 394] width 175 height 18
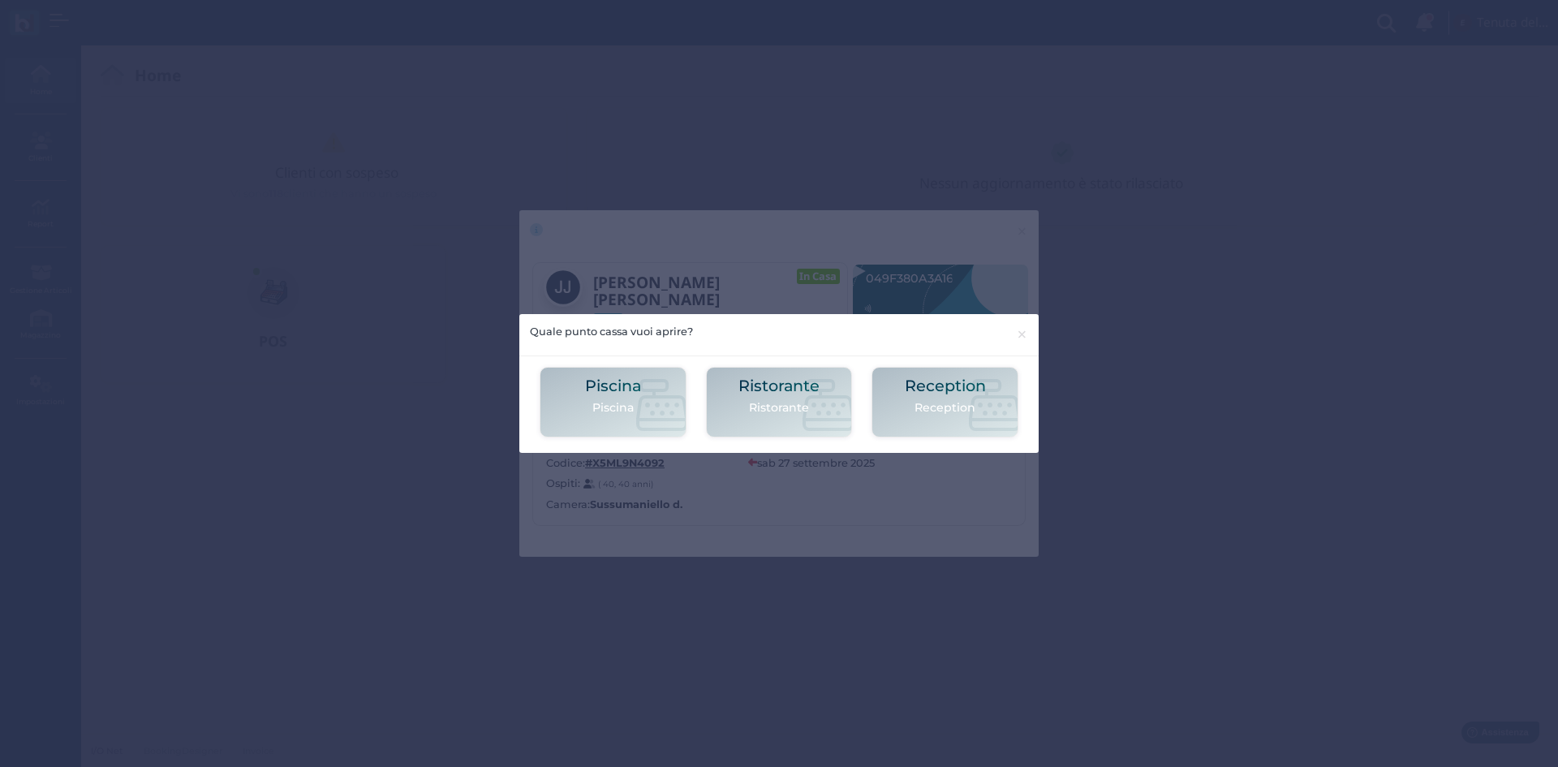
click at [650, 418] on icon at bounding box center [662, 405] width 52 height 52
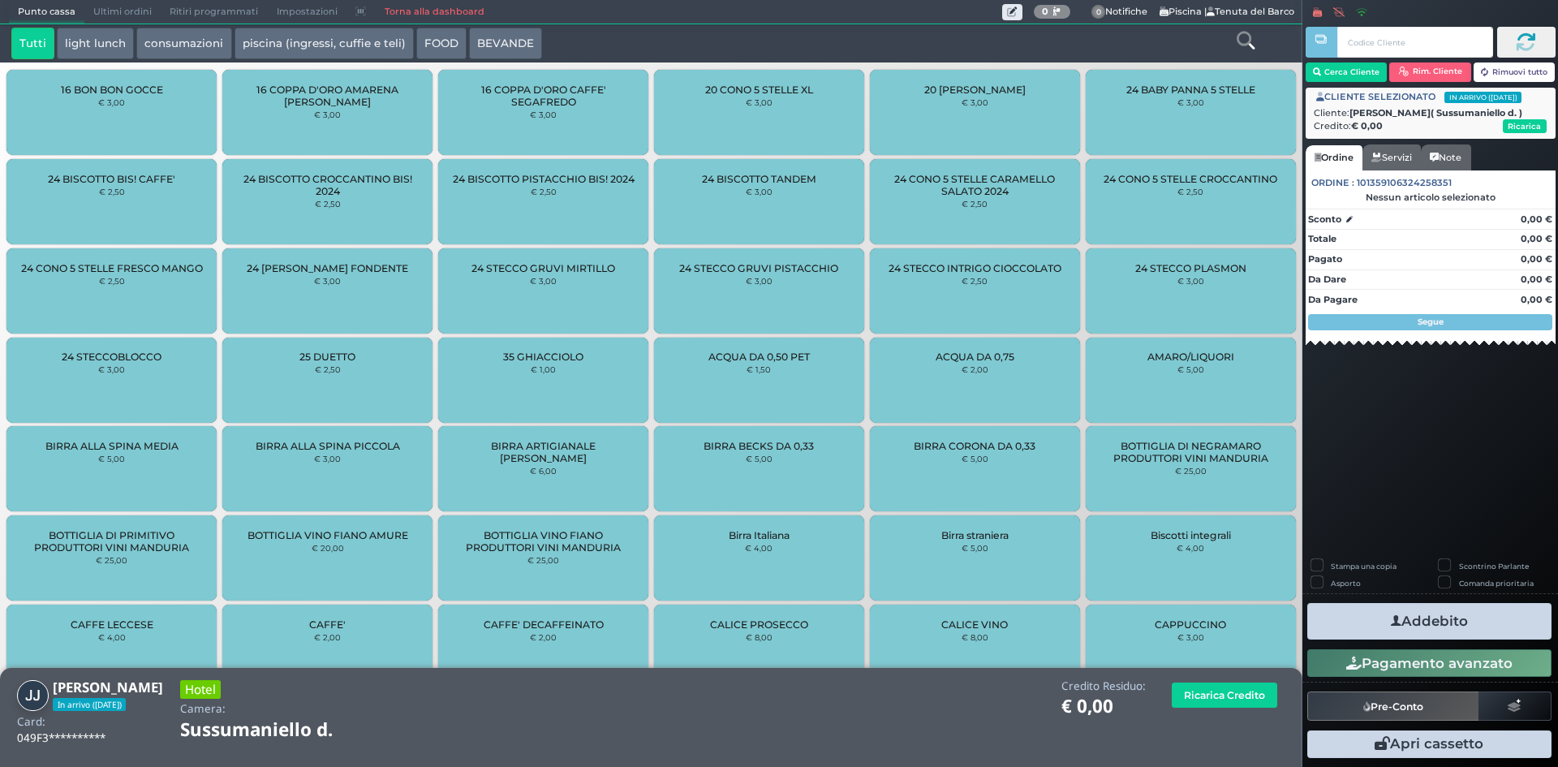
click at [301, 46] on button "piscina (ingressi, cuffie e teli)" at bounding box center [324, 44] width 179 height 32
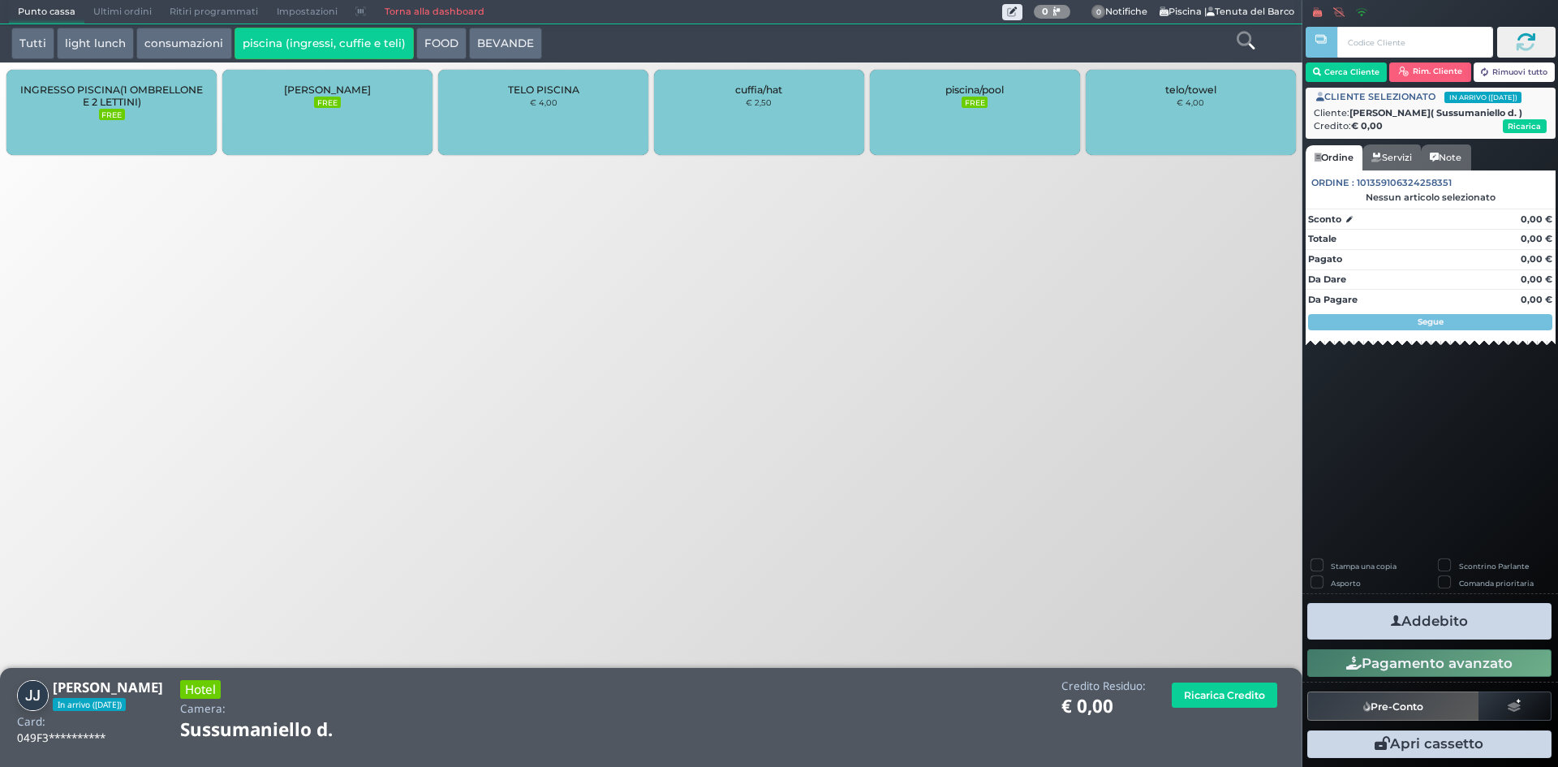
click at [560, 101] on div "TELO PISCINA € 4,00" at bounding box center [543, 112] width 210 height 85
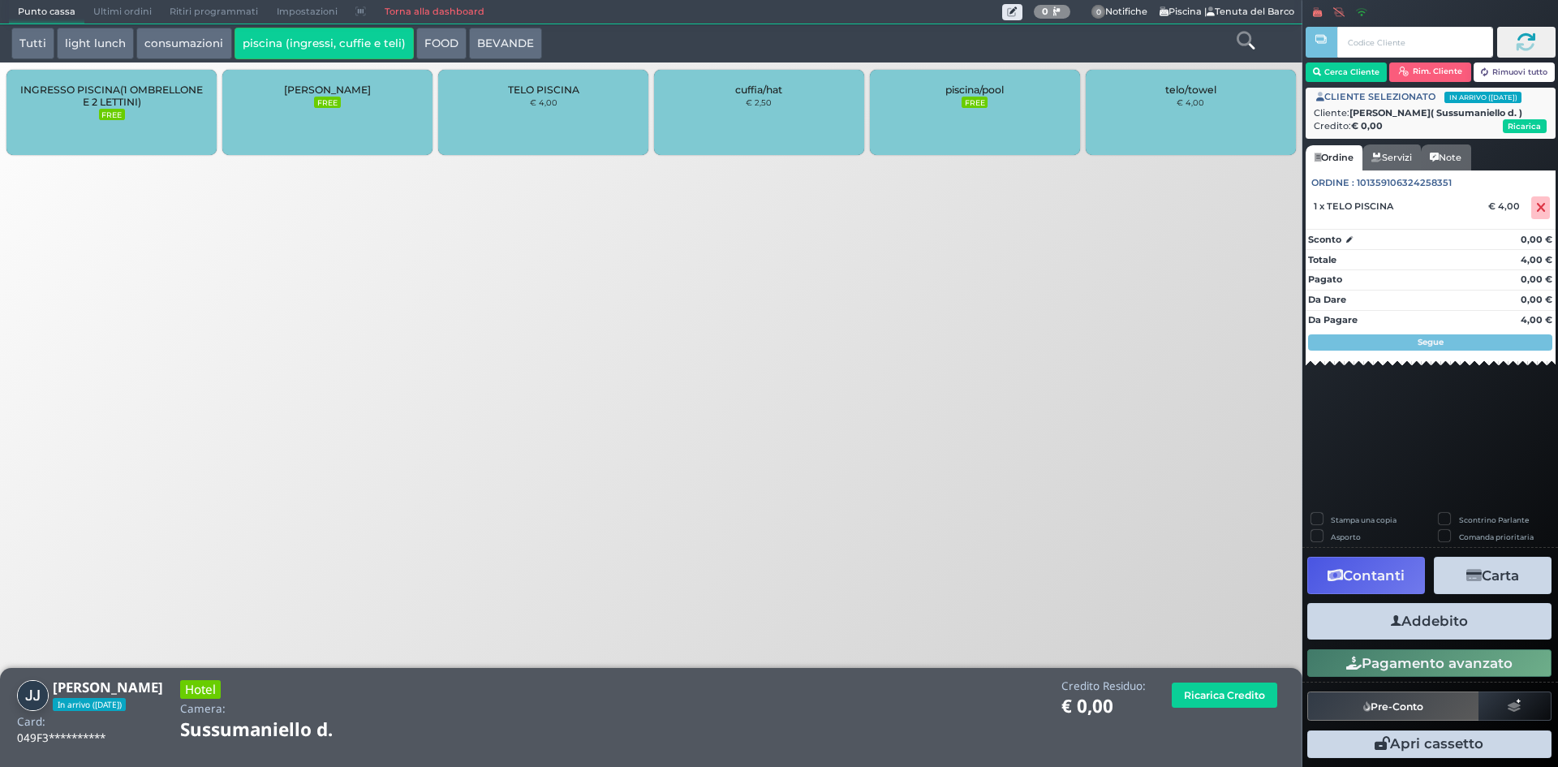
click at [560, 101] on div "TELO PISCINA € 4,00" at bounding box center [543, 112] width 210 height 85
click at [559, 101] on div "TELO PISCINA € 4,00" at bounding box center [543, 112] width 210 height 85
click at [555, 100] on small "€ 4,00" at bounding box center [544, 102] width 28 height 10
click at [1405, 610] on button "Addebito" at bounding box center [1429, 621] width 244 height 37
